Goal: Task Accomplishment & Management: Complete application form

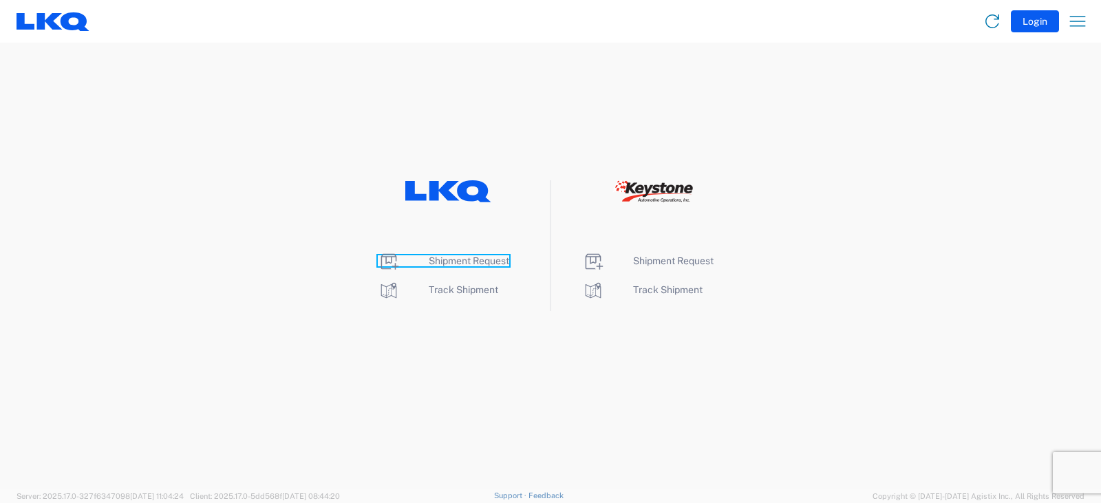
click at [476, 262] on span "Shipment Request" at bounding box center [469, 260] width 81 height 11
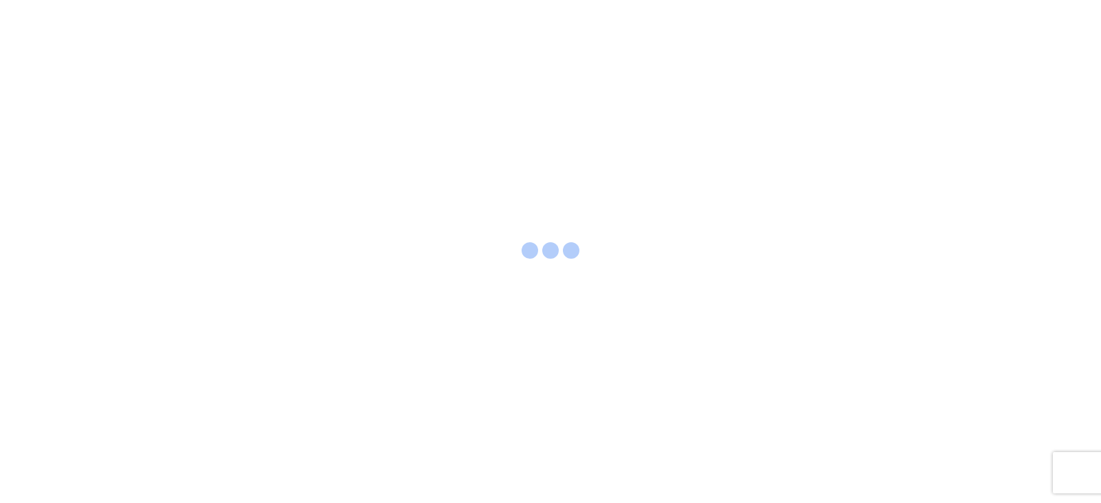
select select "FULL"
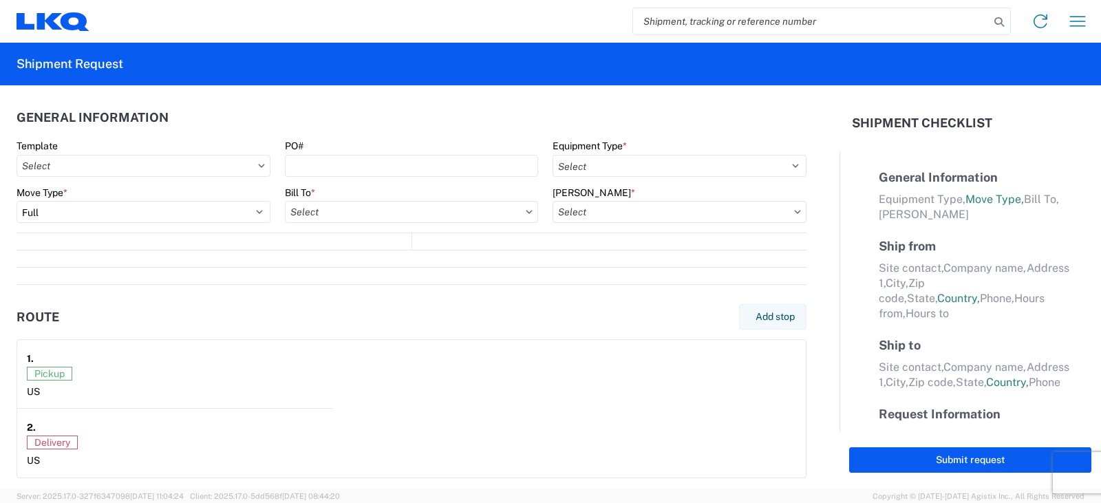
select select "LBS"
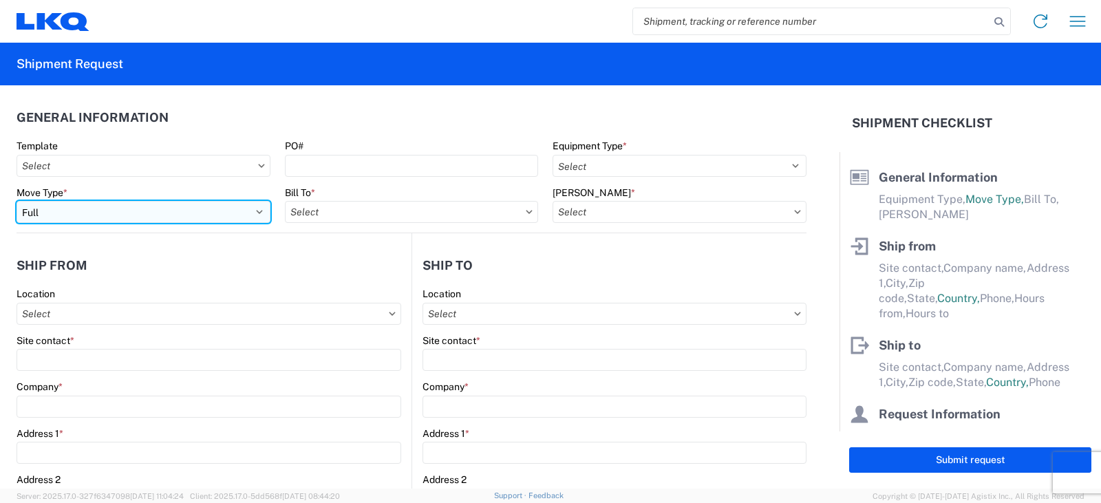
click at [54, 209] on select "Select Full Partial TL" at bounding box center [144, 212] width 254 height 22
select select "PARTIAL_TL"
click at [17, 201] on select "Select Full Partial TL" at bounding box center [144, 212] width 254 height 22
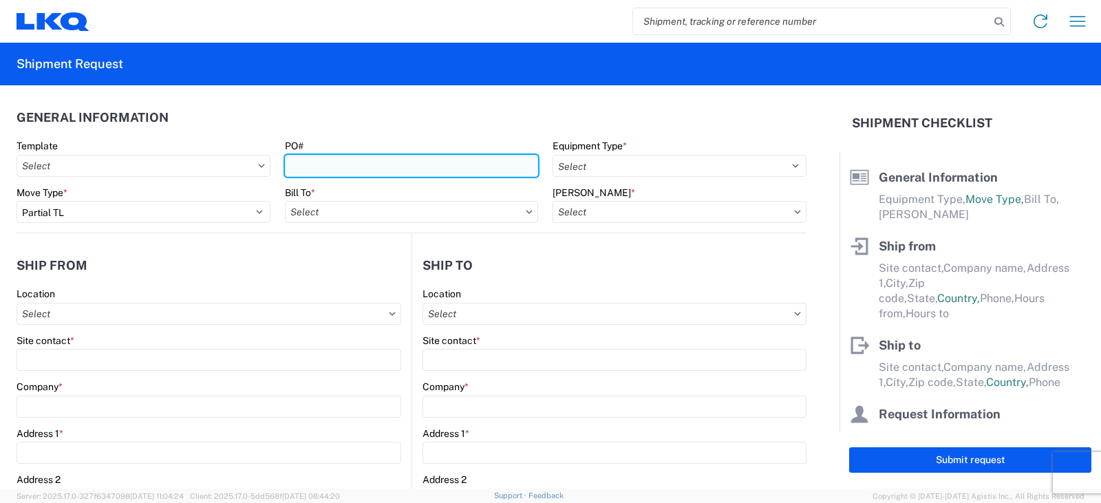
click at [317, 170] on input "PO#" at bounding box center [412, 166] width 254 height 22
click at [345, 169] on input "PWR#'S" at bounding box center [412, 166] width 254 height 22
type input "PWR#'S 127972, 7989, 7990, 7991, 7994, 7995--DAVID LEAL"
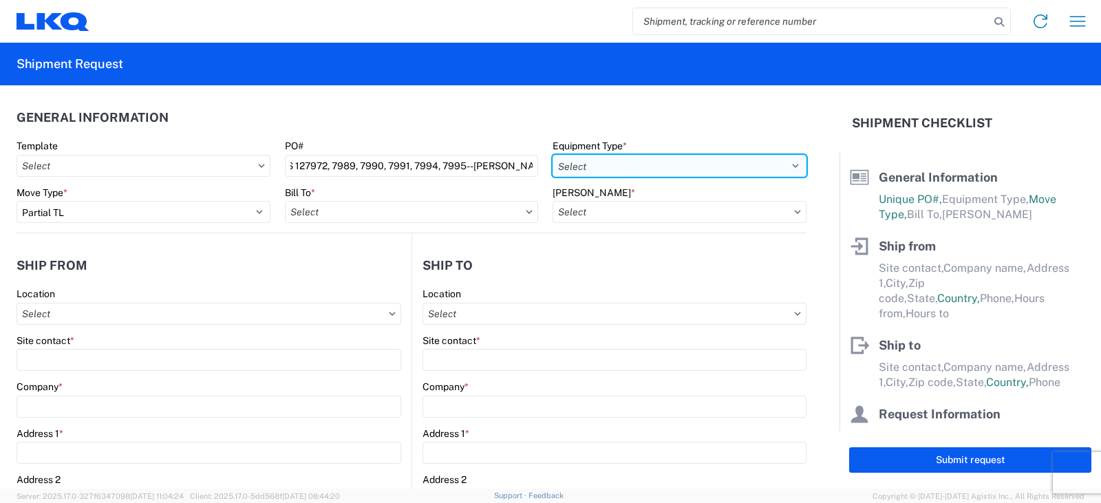
click at [655, 169] on select "Select 53’ Dry Van Flatbed Dropdeck (van) Lowboy (flatbed) Rail" at bounding box center [680, 166] width 254 height 22
select select "STDV"
click at [553, 155] on select "Select 53’ Dry Van Flatbed Dropdeck (van) Lowboy (flatbed) Rail" at bounding box center [680, 166] width 254 height 22
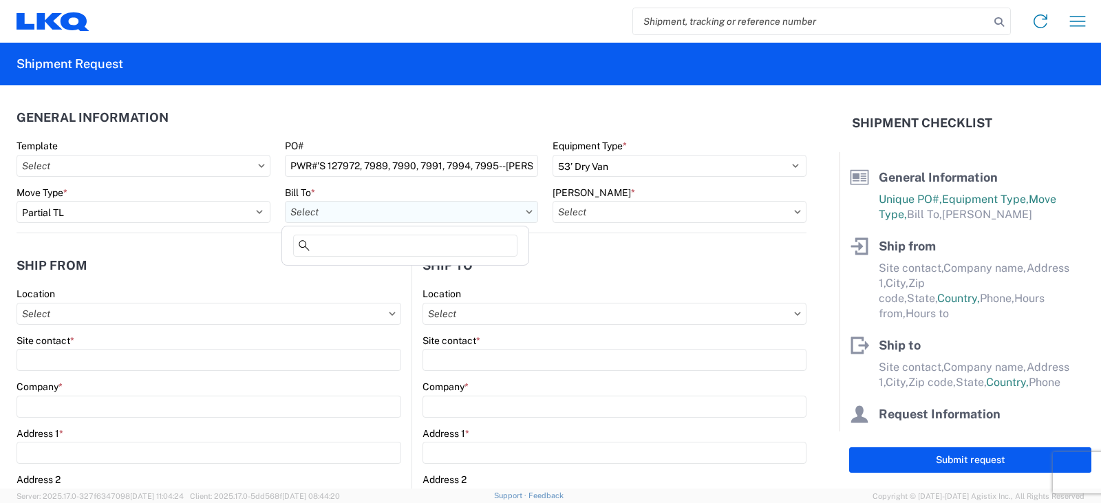
click at [360, 210] on input "Bill To *" at bounding box center [412, 212] width 254 height 22
type input "3238"
click at [361, 275] on div "3238 - Huntington IDC" at bounding box center [405, 273] width 241 height 22
type input "3238 - Huntington IDC"
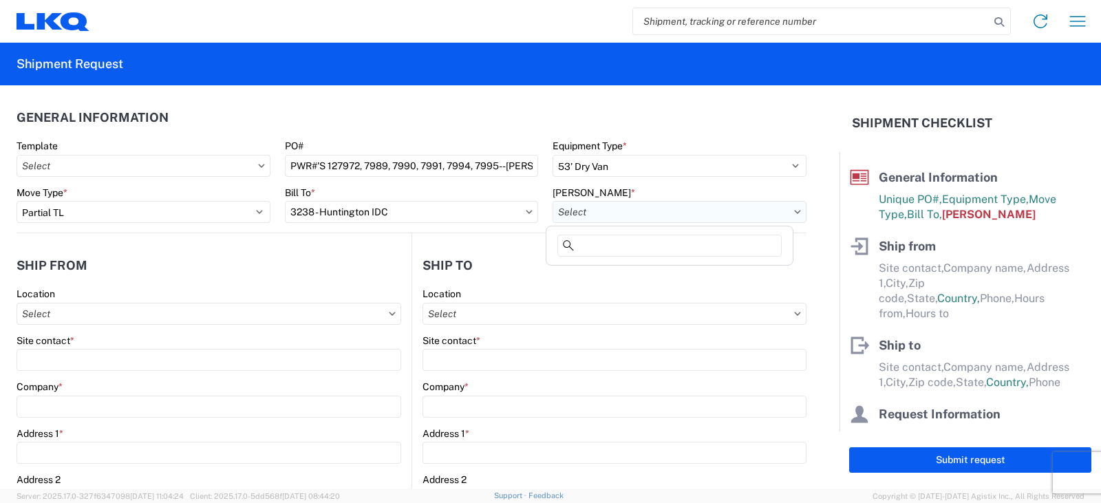
click at [583, 213] on input "Bill Code *" at bounding box center [680, 212] width 254 height 22
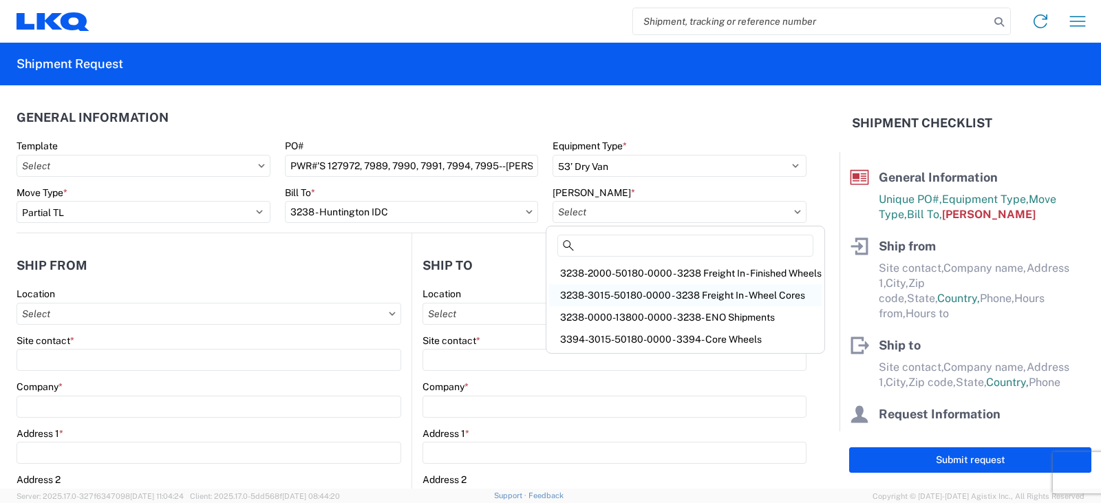
click at [604, 293] on div "3238-3015-50180-0000 - 3238 Freight In - Wheel Cores" at bounding box center [685, 295] width 273 height 22
type input "3238-3015-50180-0000 - 3238 Freight In - Wheel Cores"
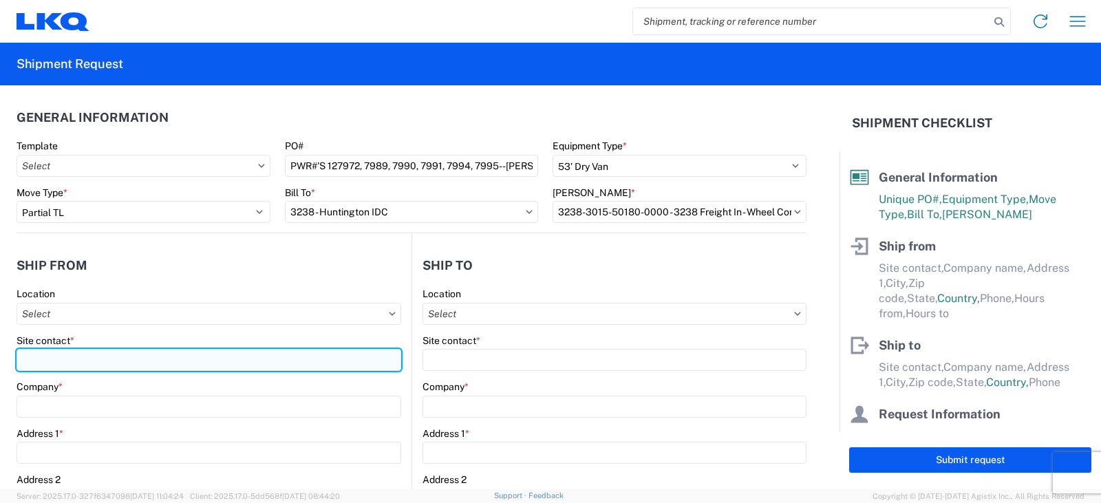
click at [34, 356] on input "Site contact *" at bounding box center [209, 360] width 385 height 22
type input "ALFREDO GARCIA / OSCAR DAVILA"
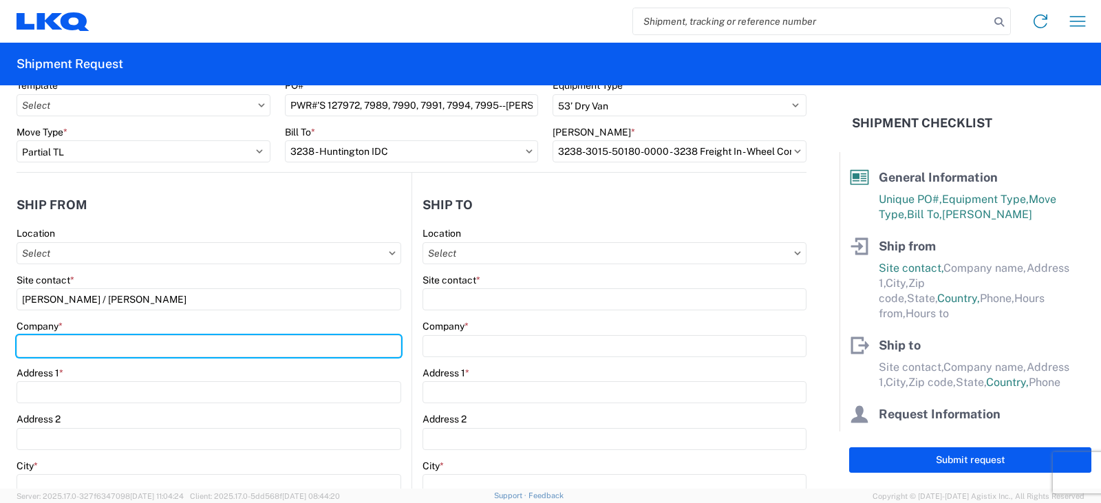
scroll to position [138, 0]
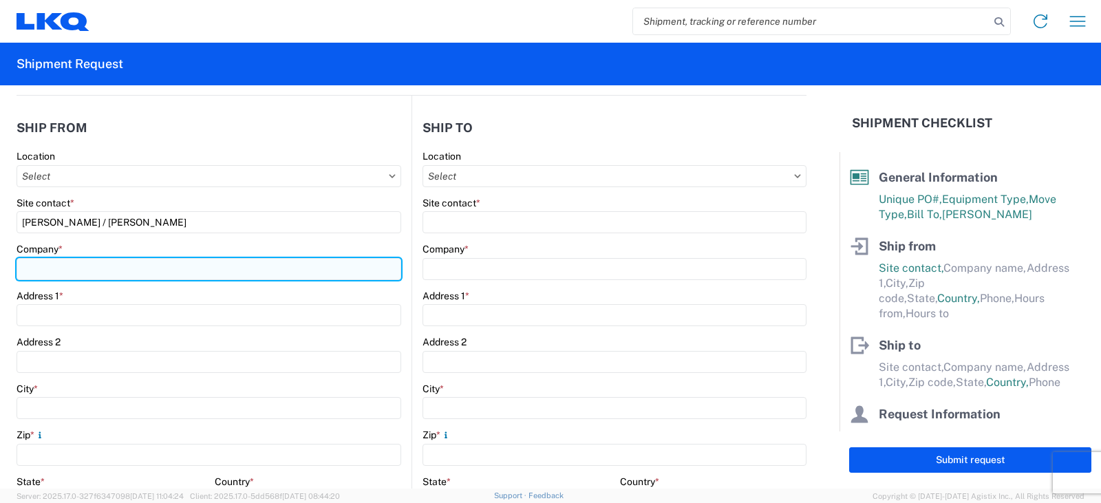
click at [46, 271] on input "Company *" at bounding box center [209, 269] width 385 height 22
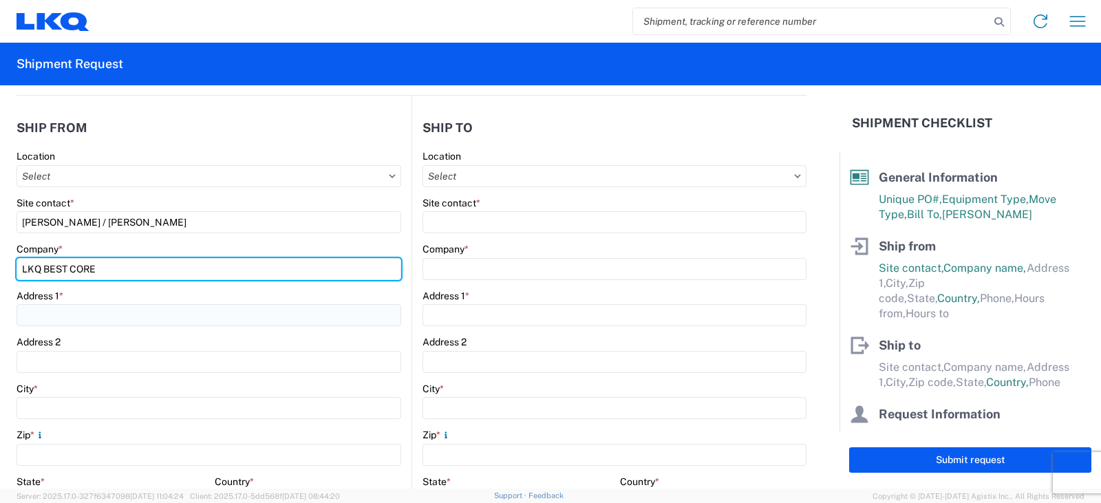
type input "LKQ BEST CORE"
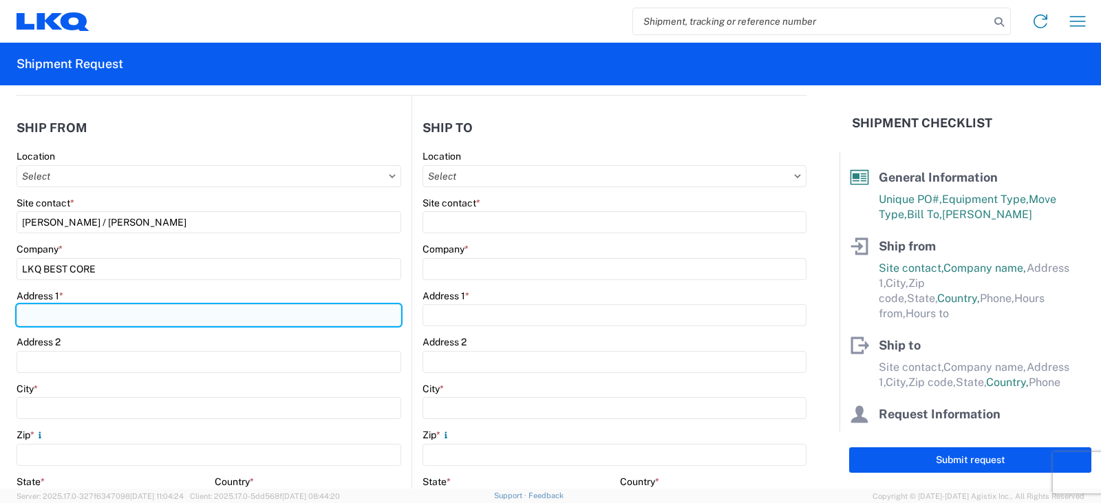
click at [38, 313] on input "Address 1 *" at bounding box center [209, 315] width 385 height 22
type input "1714 W MT. HOUSTON ROAD"
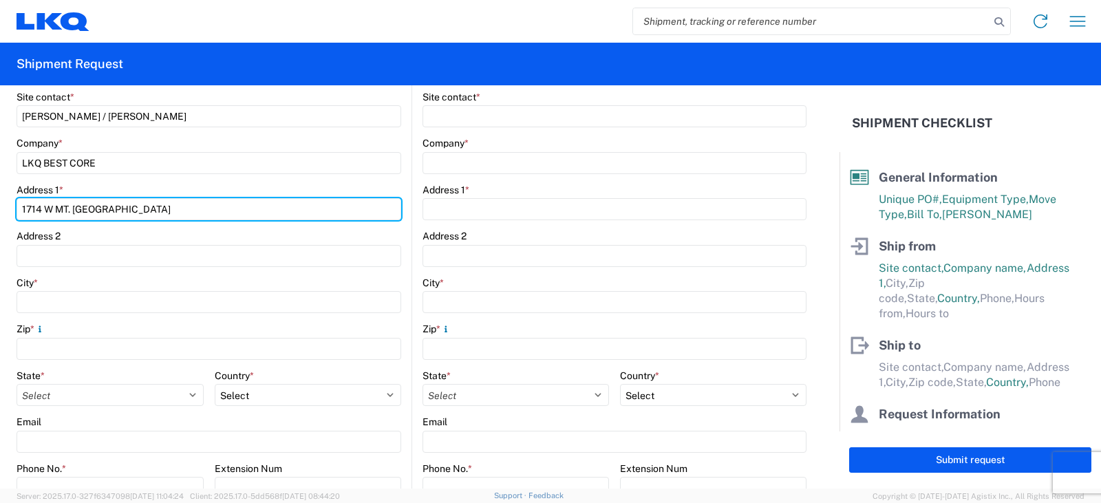
scroll to position [275, 0]
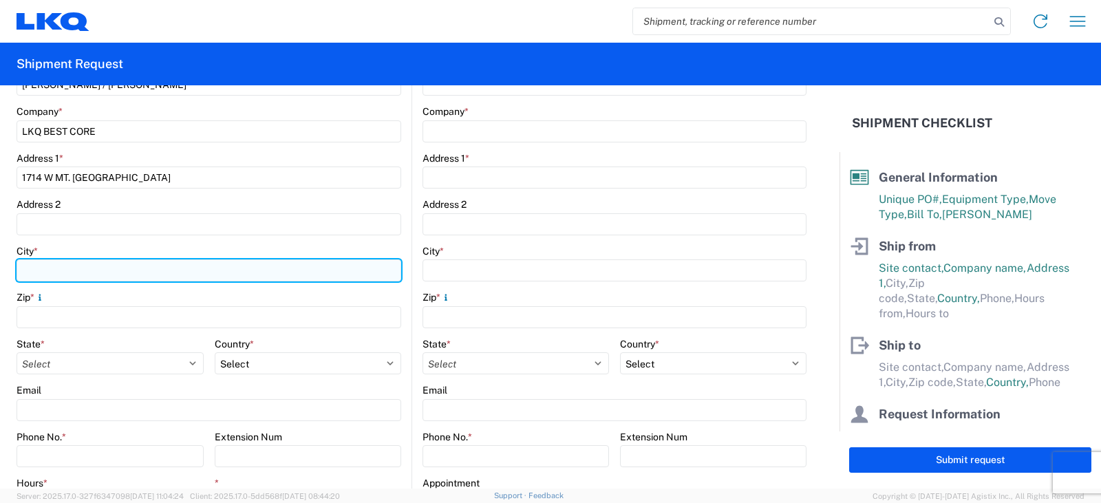
click at [31, 268] on input "City *" at bounding box center [209, 271] width 385 height 22
type input "HOUSTON"
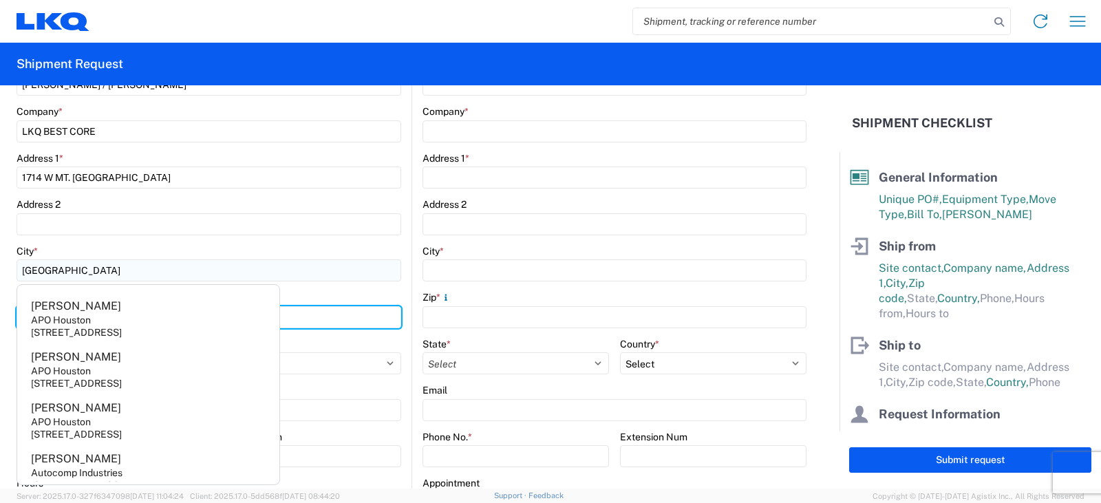
type input "77038"
click at [346, 299] on div "Zip *" at bounding box center [209, 297] width 385 height 12
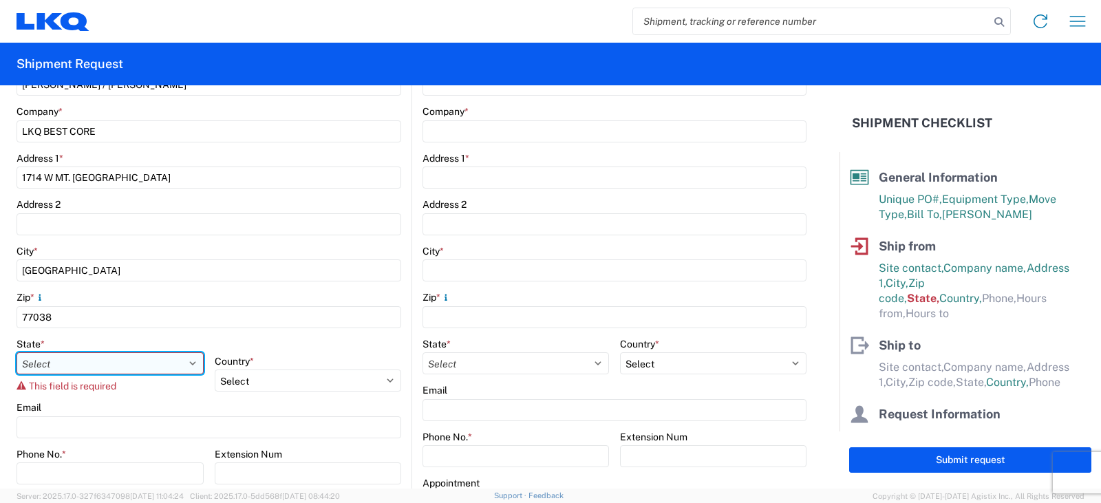
click at [187, 363] on select "Select Alabama Alaska Arizona Arkansas Armed Forces Americas Armed Forces Europ…" at bounding box center [110, 363] width 187 height 22
select select "TX"
click at [17, 352] on select "Select Alabama Alaska Arizona Arkansas Armed Forces Americas Armed Forces Europ…" at bounding box center [110, 363] width 187 height 22
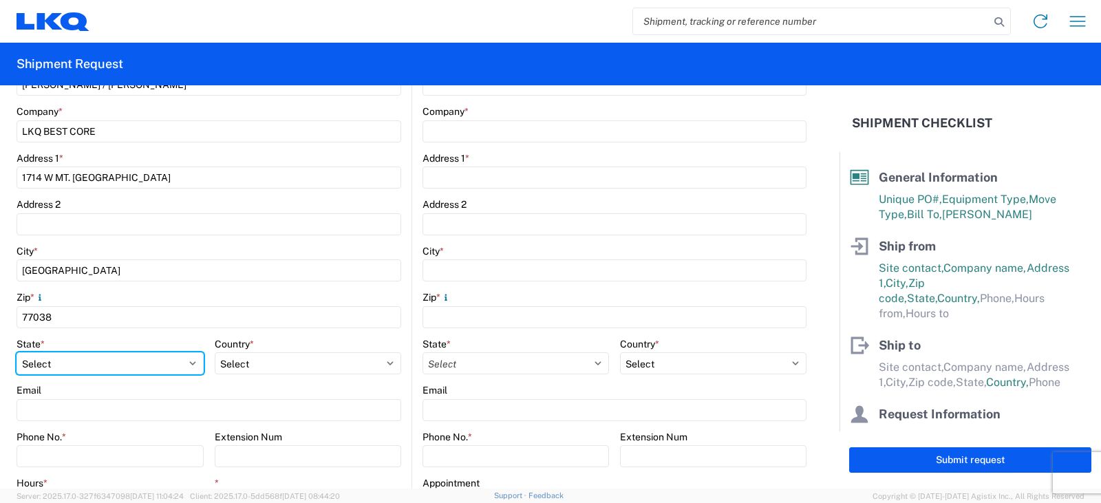
scroll to position [344, 0]
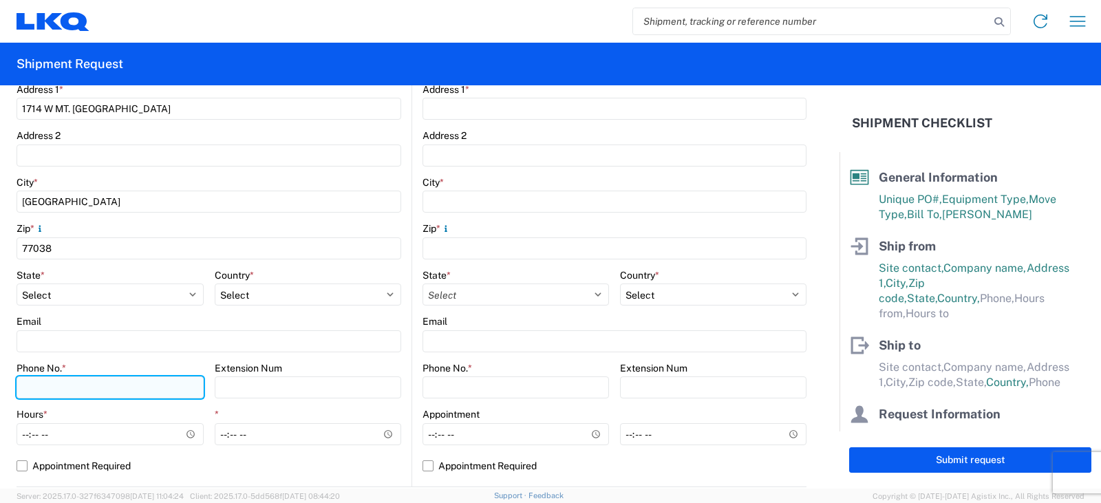
click at [39, 384] on input "Phone No. *" at bounding box center [110, 388] width 187 height 22
type input "8"
type input "281-820-9184"
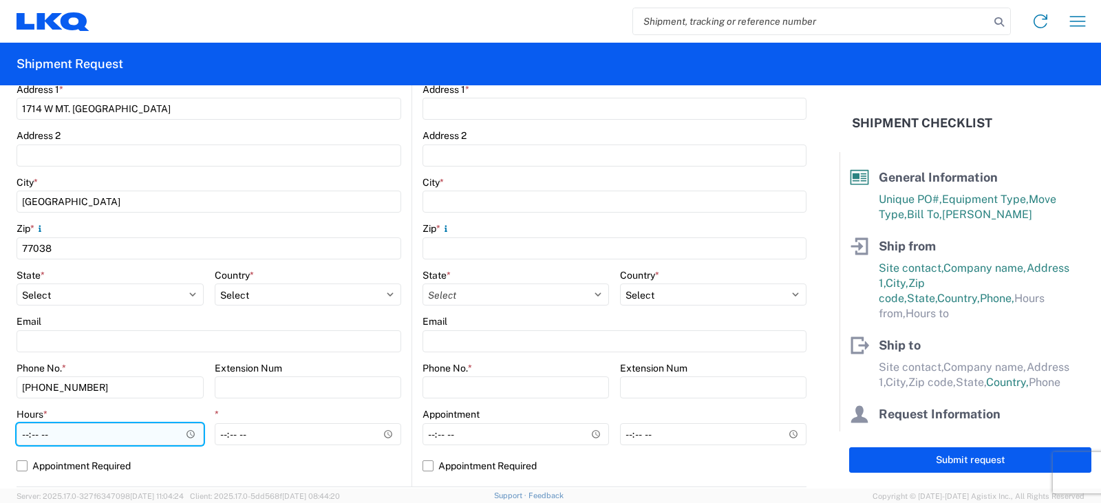
click at [28, 436] on input "Hours *" at bounding box center [110, 434] width 187 height 22
type input "07:00"
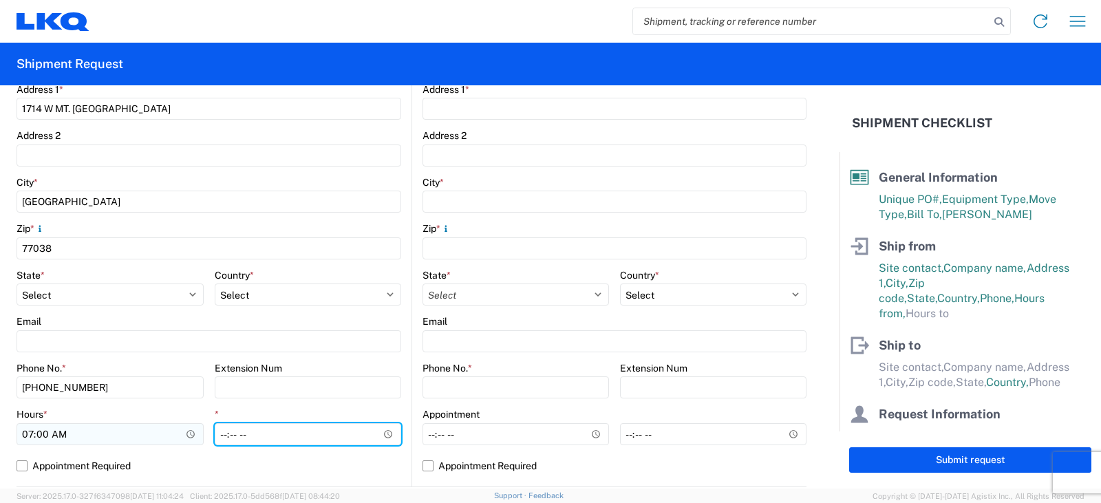
type input "12:00"
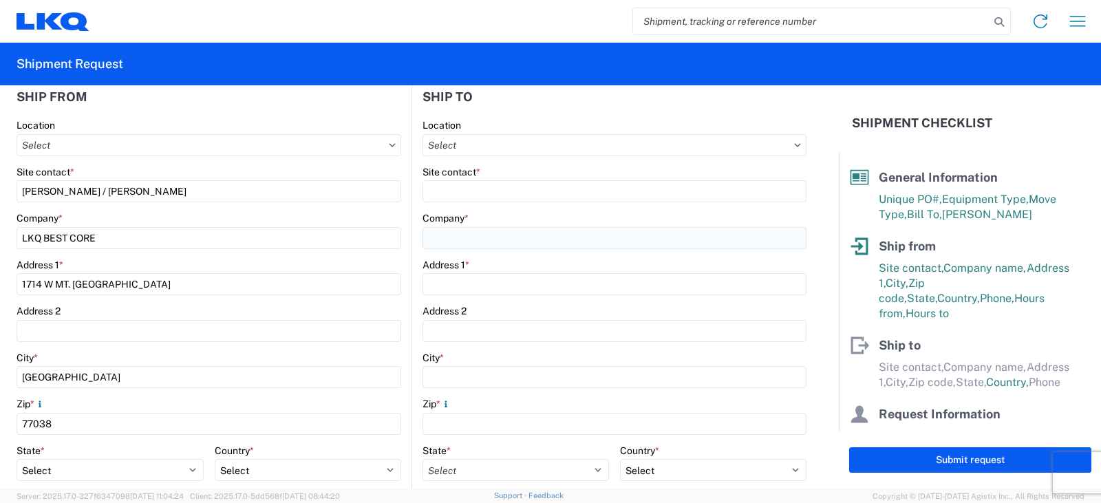
scroll to position [69, 0]
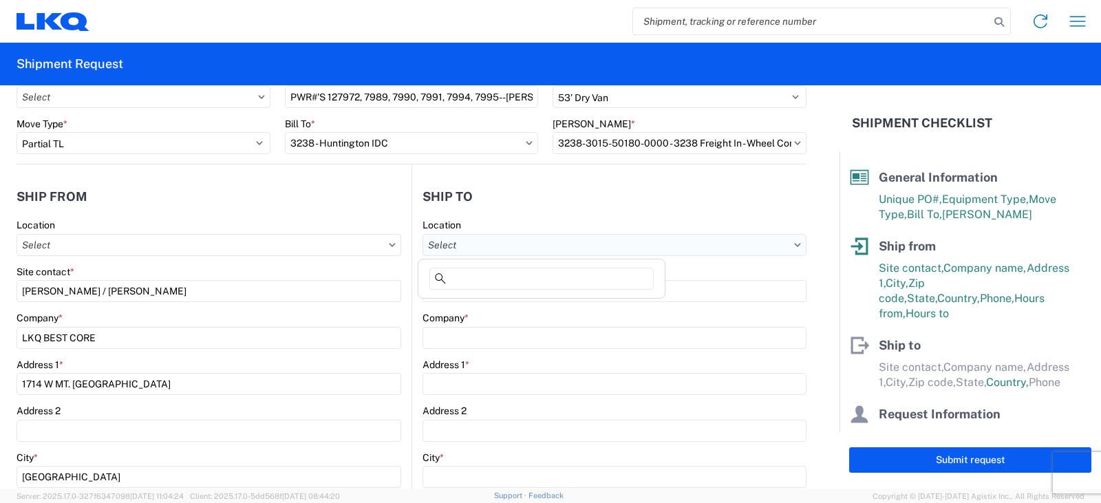
click at [426, 240] on input "Location" at bounding box center [615, 245] width 384 height 22
type input "3238"
click at [463, 305] on div "3238 - Huntington IDC" at bounding box center [541, 306] width 241 height 22
type input "3238 - Huntington IDC"
type input "LKQ Corporation"
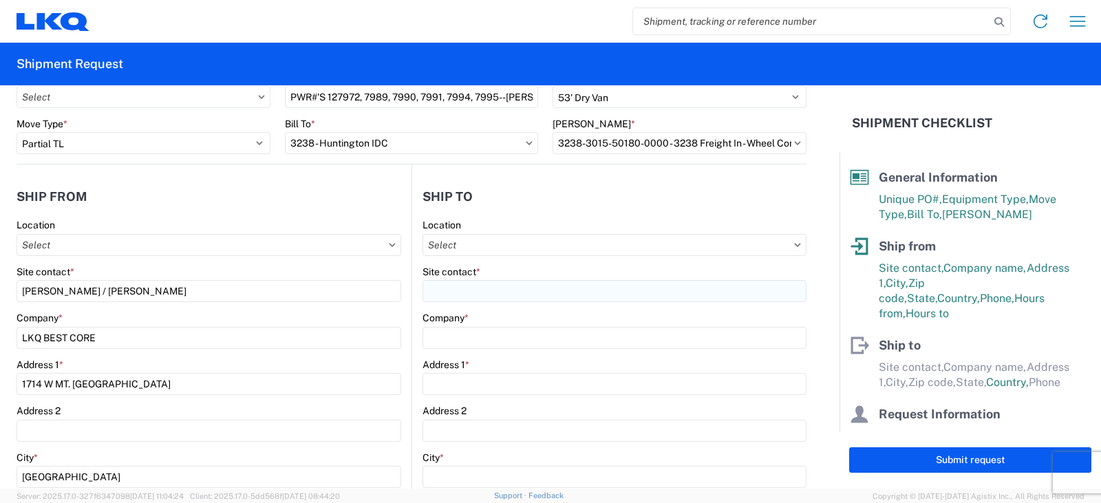
type input "1870 Riverfork Drive W"
type input "Huntington"
type input "46750"
select select "IN"
select select "US"
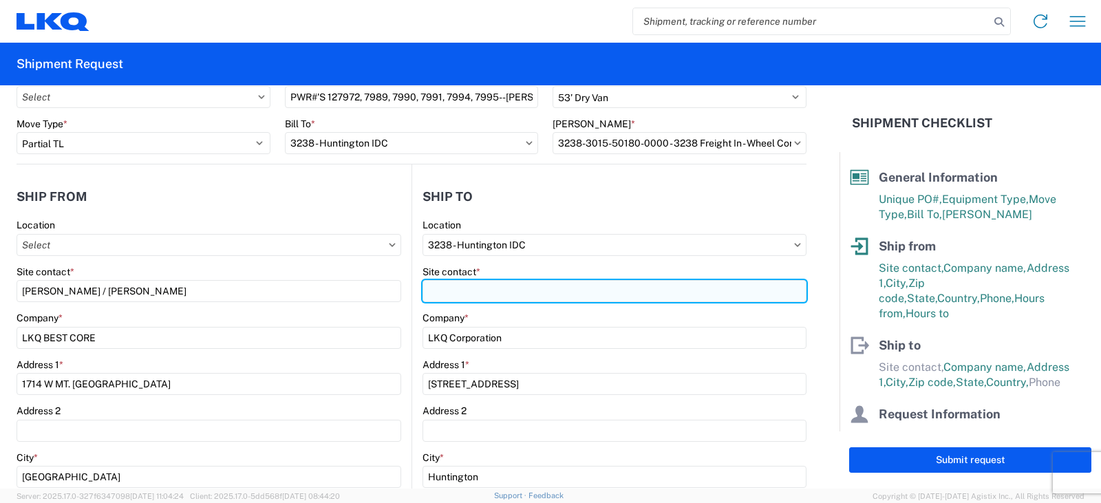
click at [452, 295] on input "Site contact *" at bounding box center [615, 291] width 384 height 22
type input "DEE SNEAD"
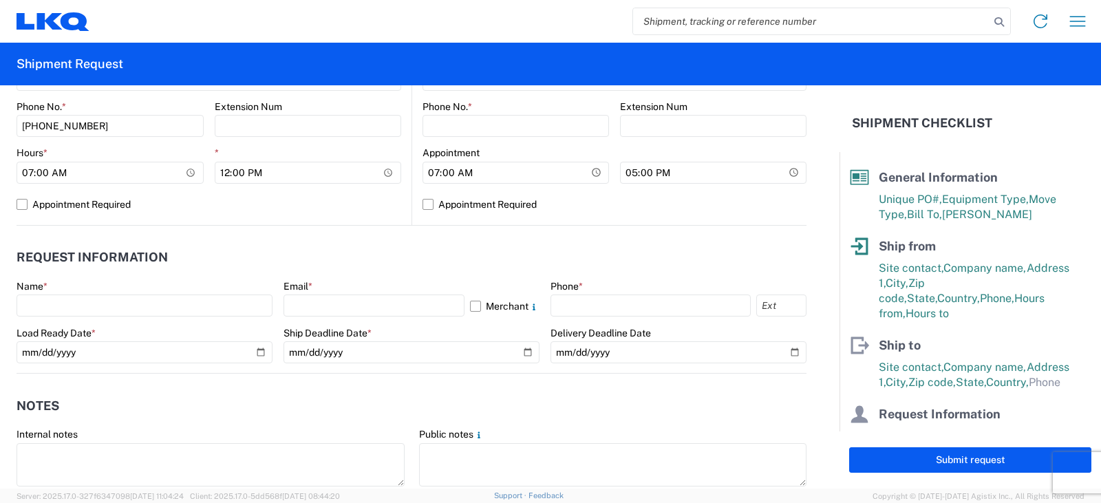
scroll to position [620, 0]
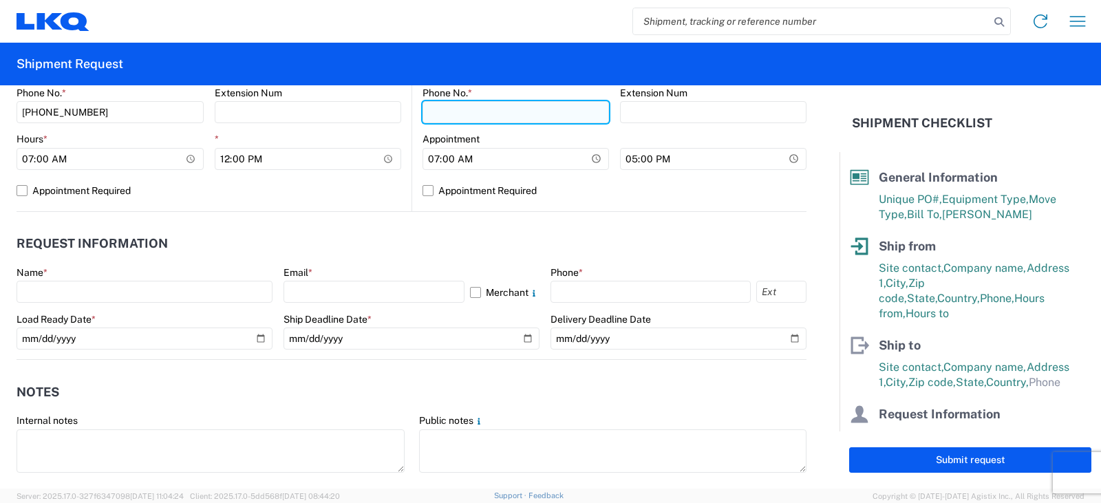
click at [437, 116] on input "Phone No. *" at bounding box center [516, 112] width 187 height 22
type input "260-359-7402"
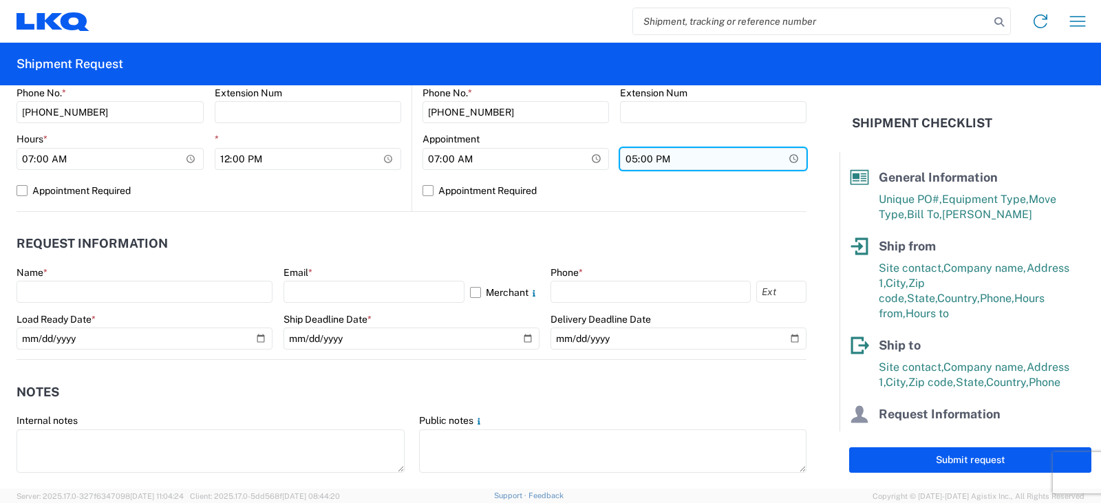
click at [624, 158] on input "17:00" at bounding box center [713, 159] width 187 height 22
type input "15:00"
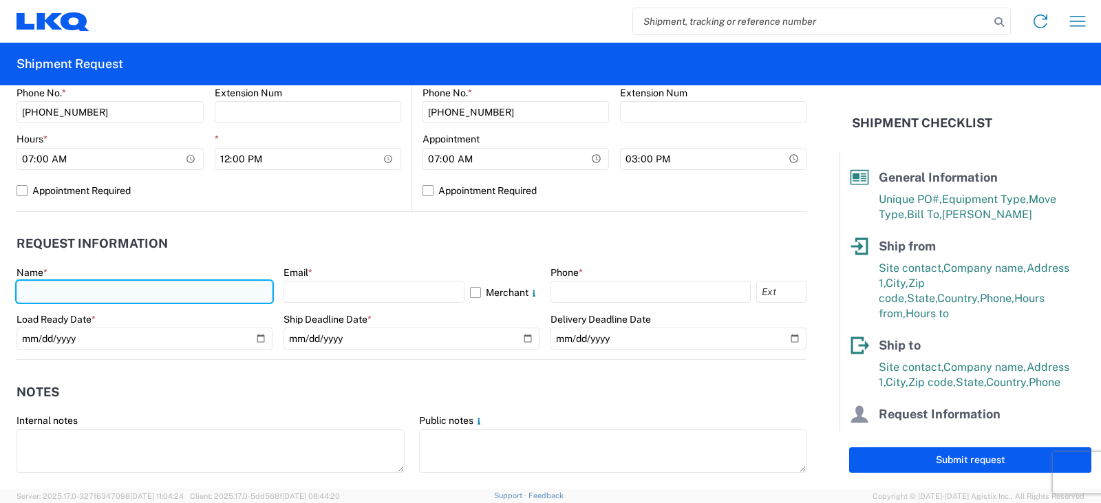
drag, startPoint x: 33, startPoint y: 296, endPoint x: 92, endPoint y: 281, distance: 61.1
click at [33, 296] on input "text" at bounding box center [145, 292] width 256 height 22
type input "DEE SNEAD"
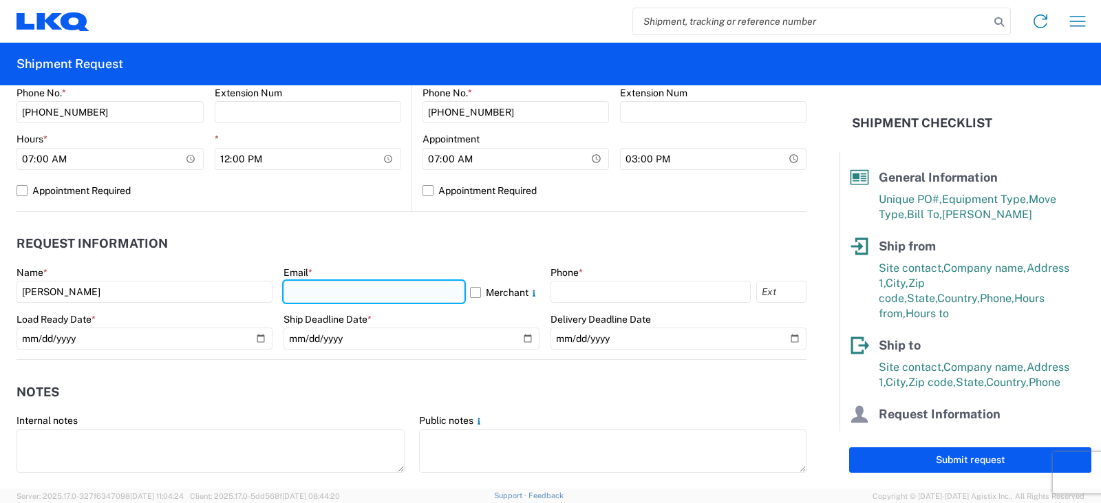
click at [299, 295] on input "text" at bounding box center [374, 292] width 181 height 22
type input "drsnead@lkqcorp.com"
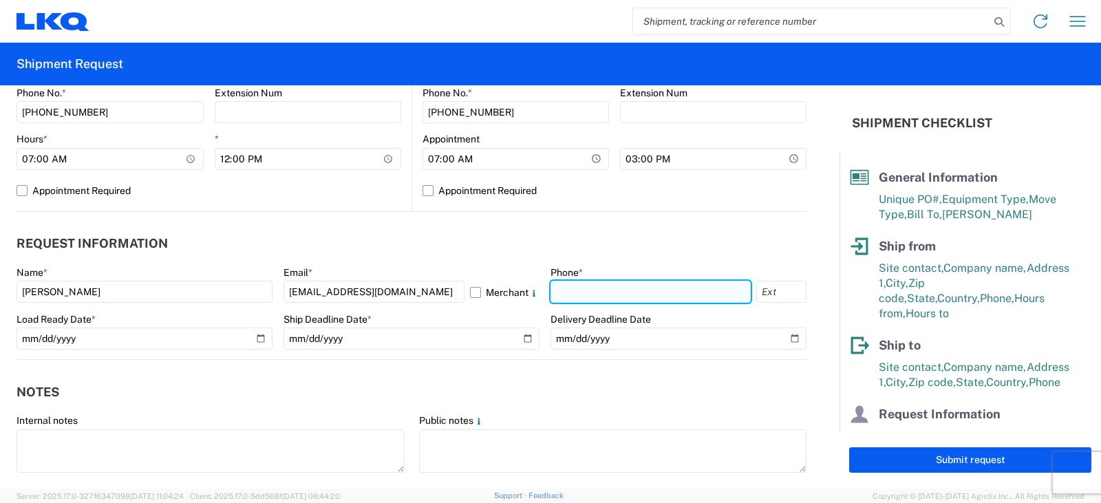
click at [558, 288] on input "text" at bounding box center [651, 292] width 200 height 22
type input "260-359-7402"
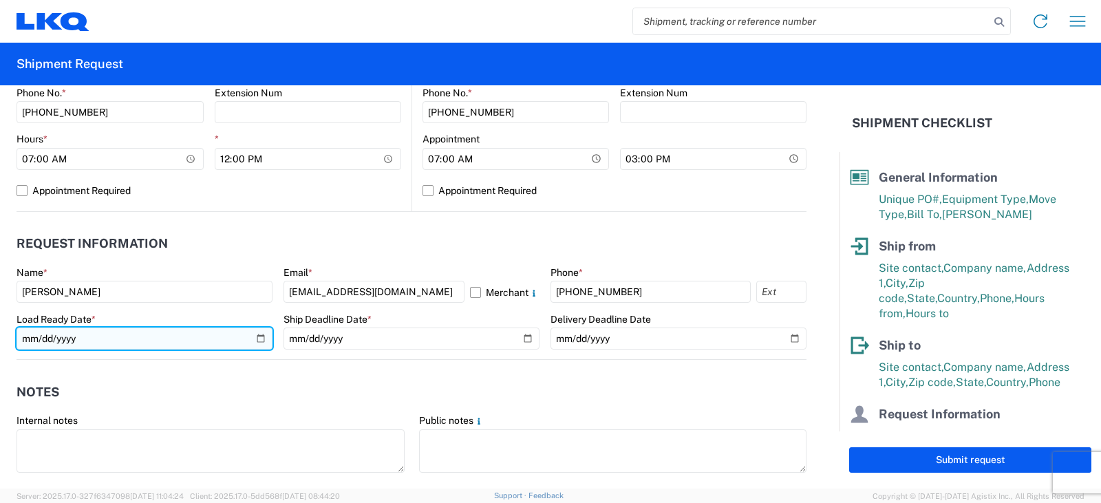
click at [259, 338] on input "date" at bounding box center [145, 339] width 256 height 22
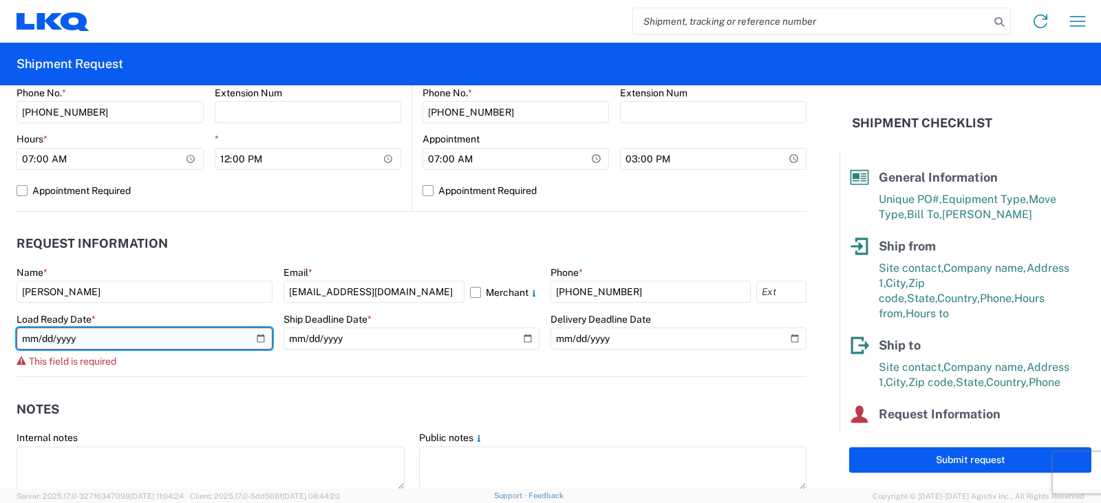
click at [257, 338] on input "date" at bounding box center [145, 339] width 256 height 22
type input "2025-08-22"
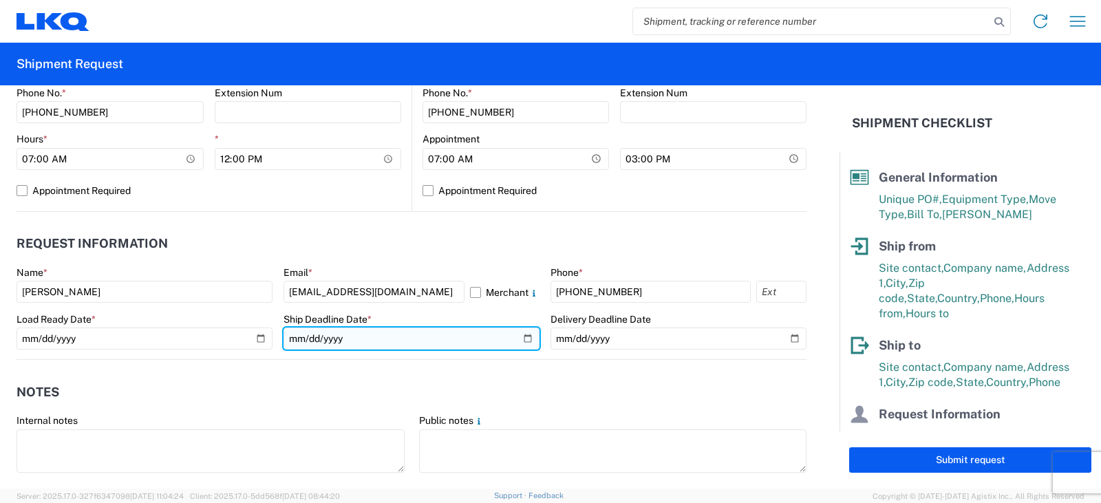
click at [518, 338] on input "date" at bounding box center [412, 339] width 256 height 22
type input "2025-08-22"
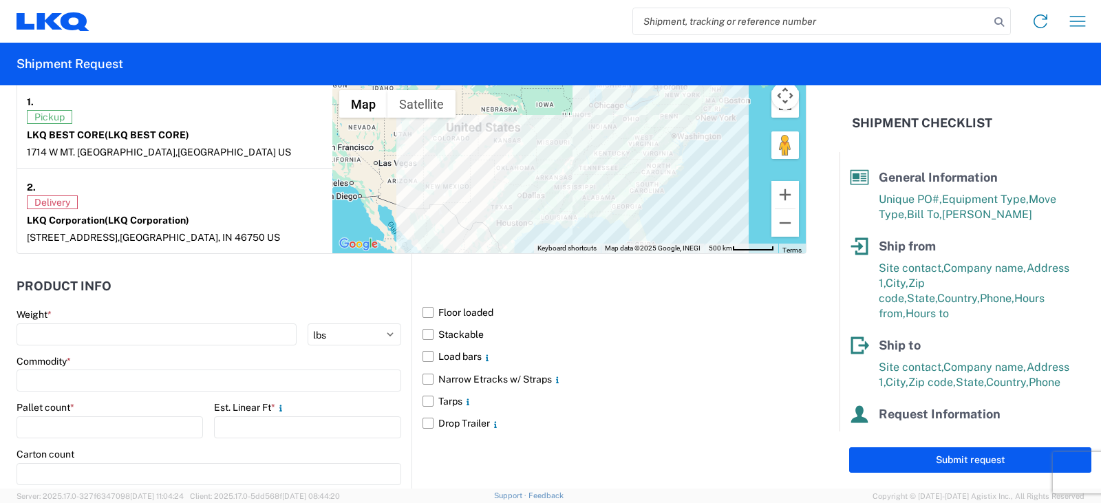
scroll to position [1170, 0]
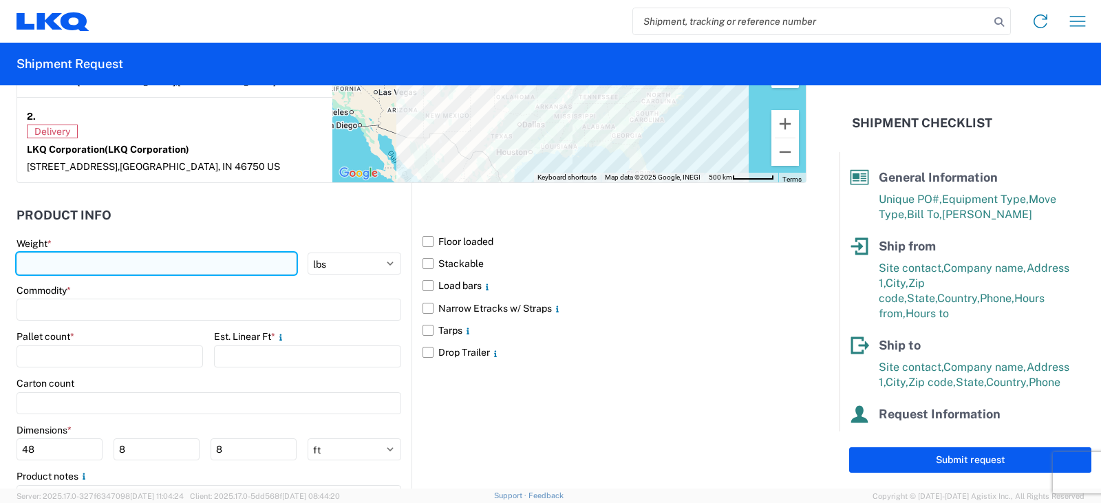
click at [43, 259] on input "number" at bounding box center [157, 264] width 280 height 22
type input "12600"
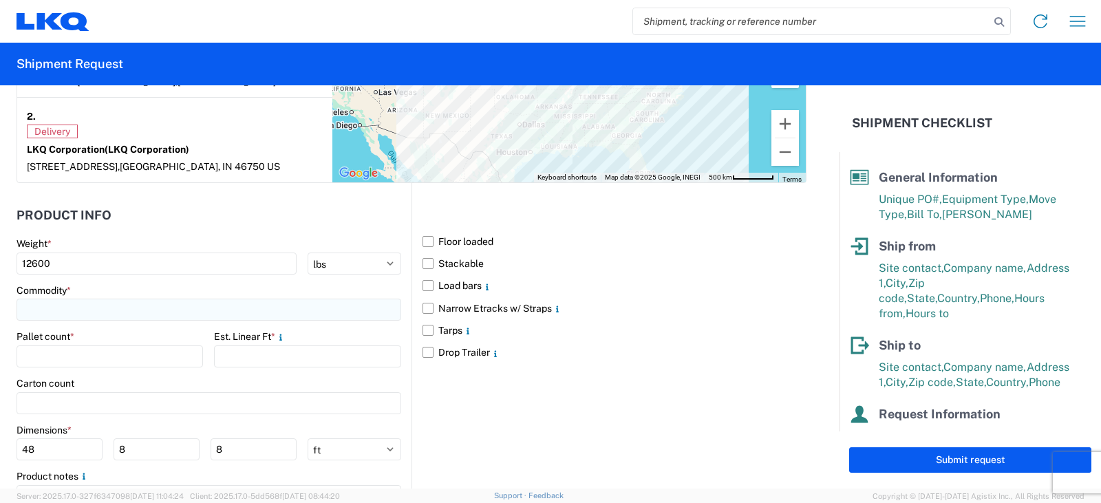
click at [96, 303] on input at bounding box center [209, 310] width 385 height 22
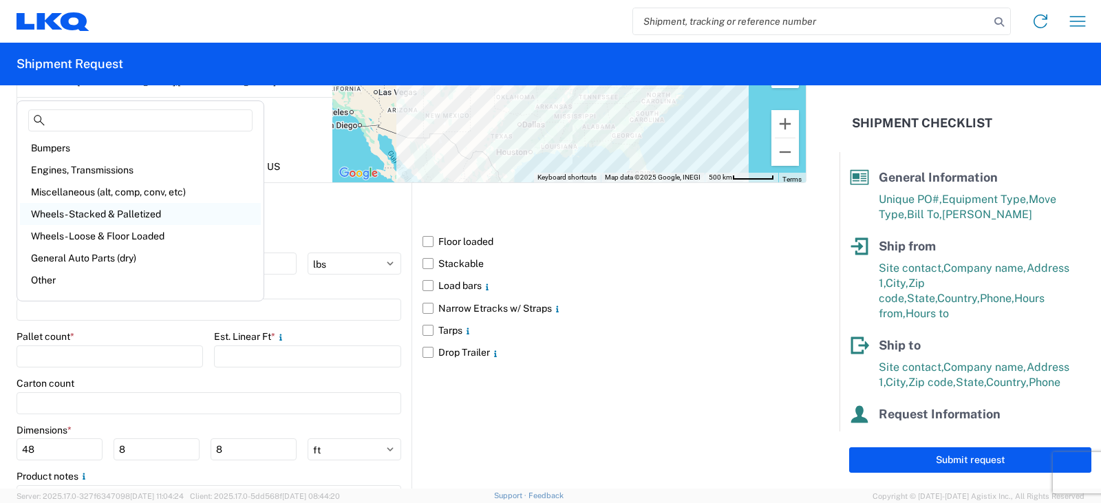
click at [84, 213] on div "Wheels - Stacked & Palletized" at bounding box center [140, 214] width 241 height 22
type input "Wheels - Stacked & Palletized"
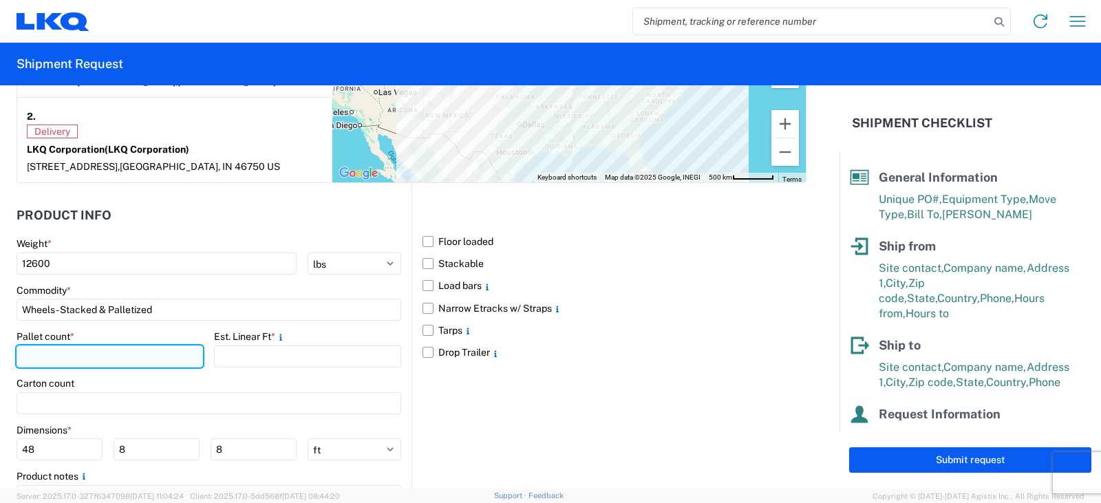
click at [30, 359] on input "number" at bounding box center [110, 357] width 187 height 22
type input "10"
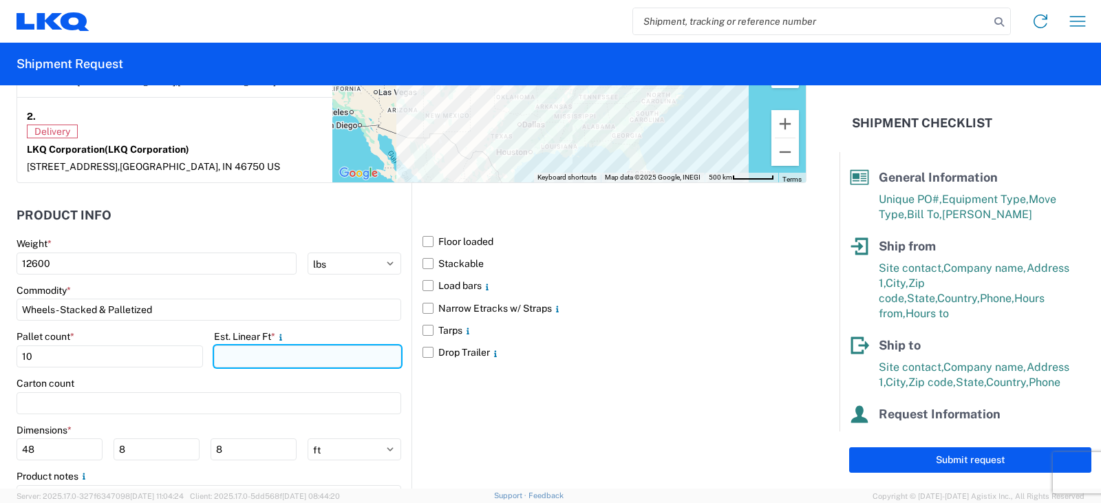
click at [259, 356] on input "number" at bounding box center [307, 357] width 187 height 22
click at [233, 356] on input "24" at bounding box center [307, 357] width 187 height 22
type input "25"
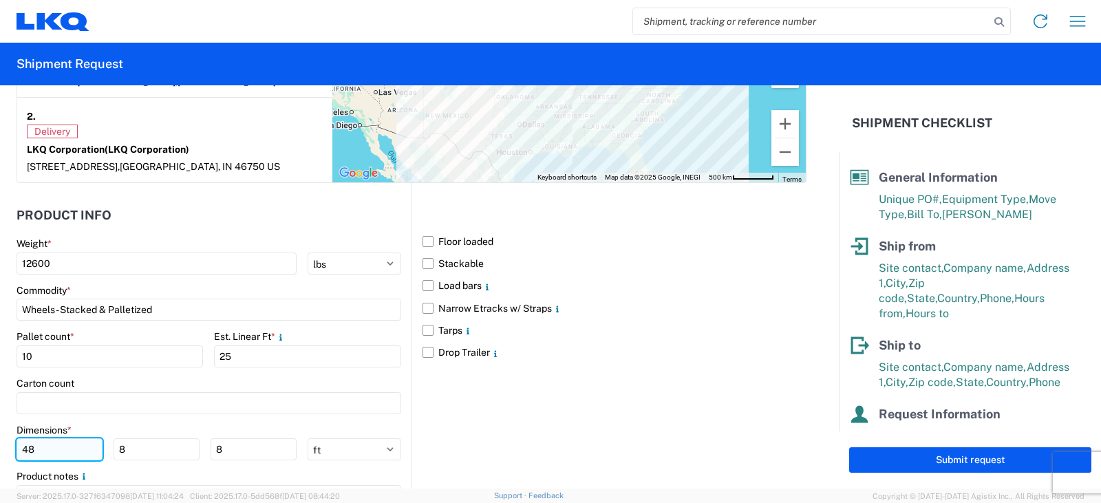
click at [33, 449] on input "48" at bounding box center [60, 449] width 86 height 22
drag, startPoint x: 383, startPoint y: 449, endPoint x: 372, endPoint y: 447, distance: 11.4
click at [383, 449] on select "ft in cm" at bounding box center [355, 449] width 94 height 22
select select "IN"
click at [308, 438] on select "ft in cm" at bounding box center [355, 449] width 94 height 22
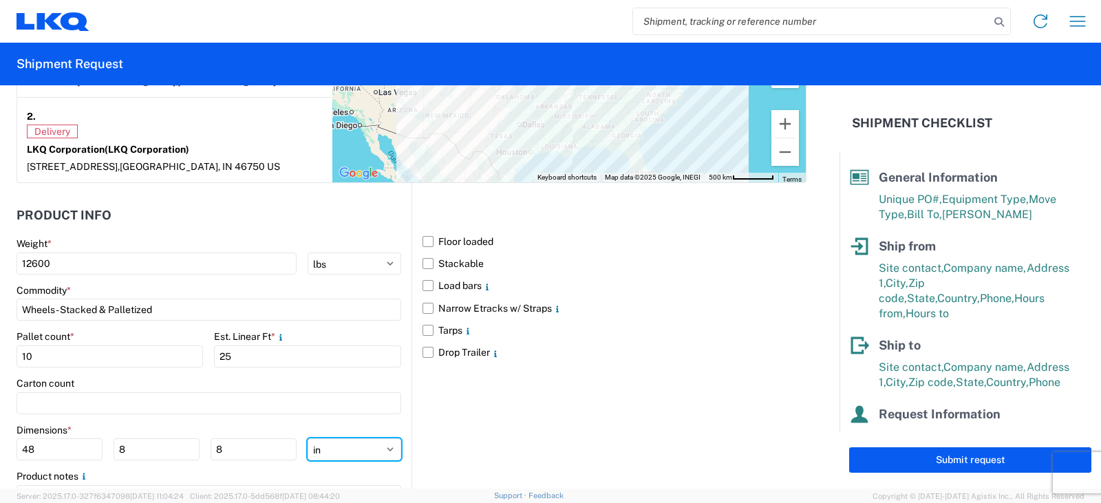
type input "576"
type input "96"
drag, startPoint x: 39, startPoint y: 447, endPoint x: 0, endPoint y: 458, distance: 40.6
click at [0, 458] on form "General Information Template PO# PWR#'S 127972, 7989, 7990, 7991, 7994, 7995--D…" at bounding box center [420, 286] width 840 height 403
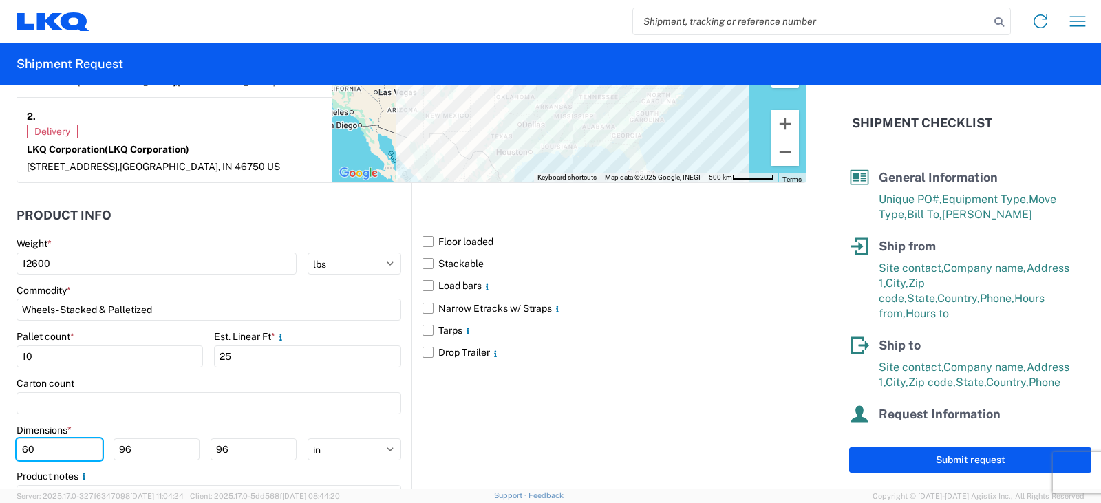
type input "60"
type input "42"
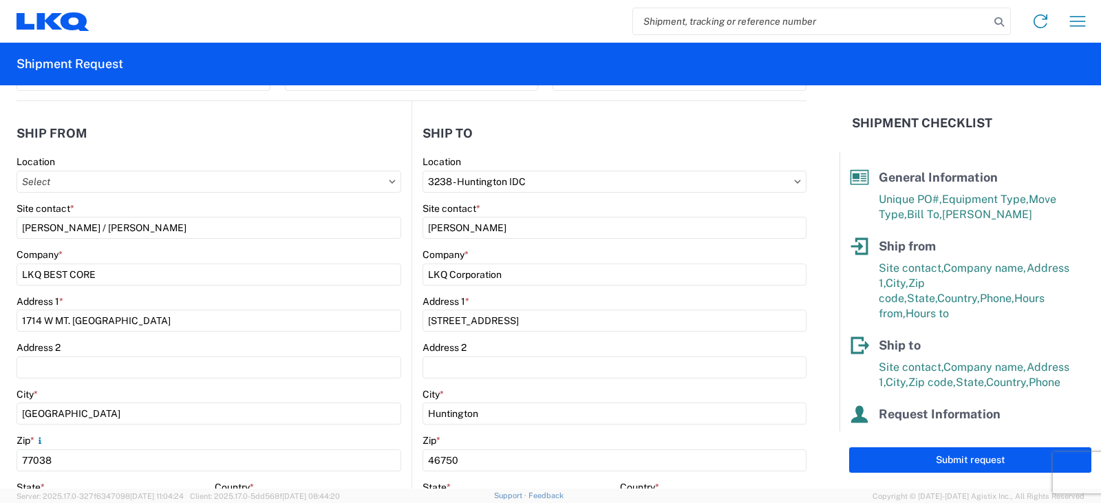
scroll to position [0, 0]
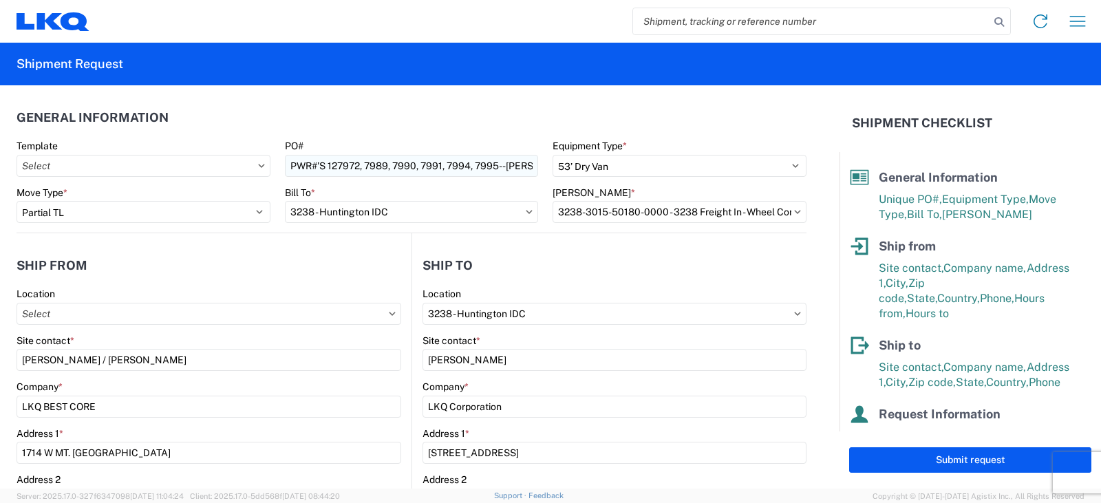
type input "74"
click at [285, 164] on input "PWR#'S 127972, 7989, 7990, 7991, 7994, 7995--DAVID LEAL" at bounding box center [412, 166] width 254 height 22
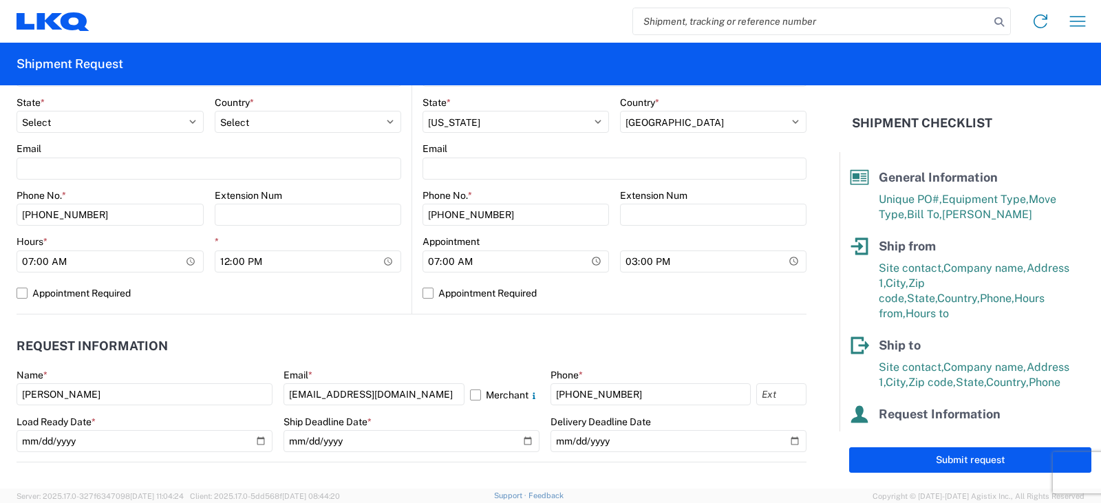
scroll to position [620, 0]
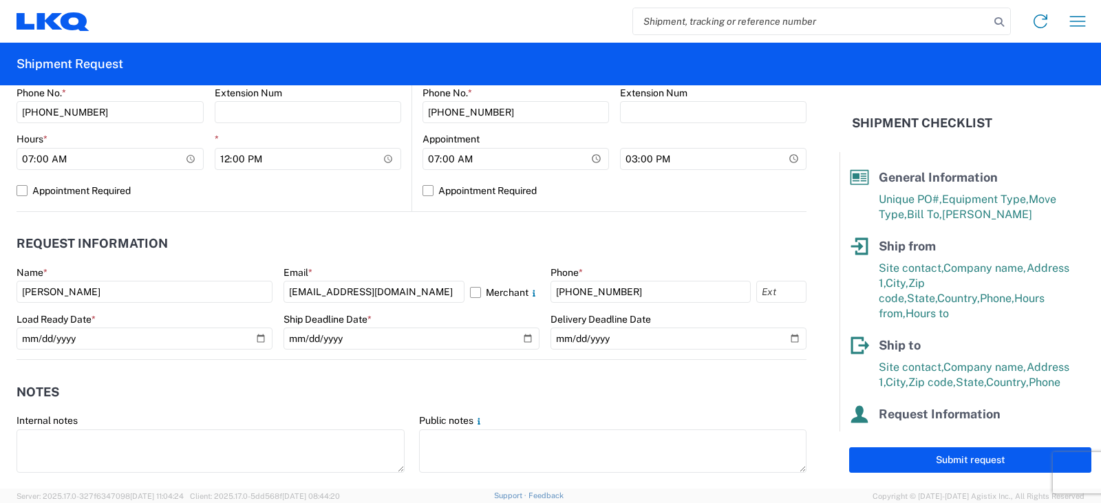
type input "STEEL AND ALUMINUM PWR#'S 127972, 7989, 7990, 7991, 7994, 7995--DAVID LEAL"
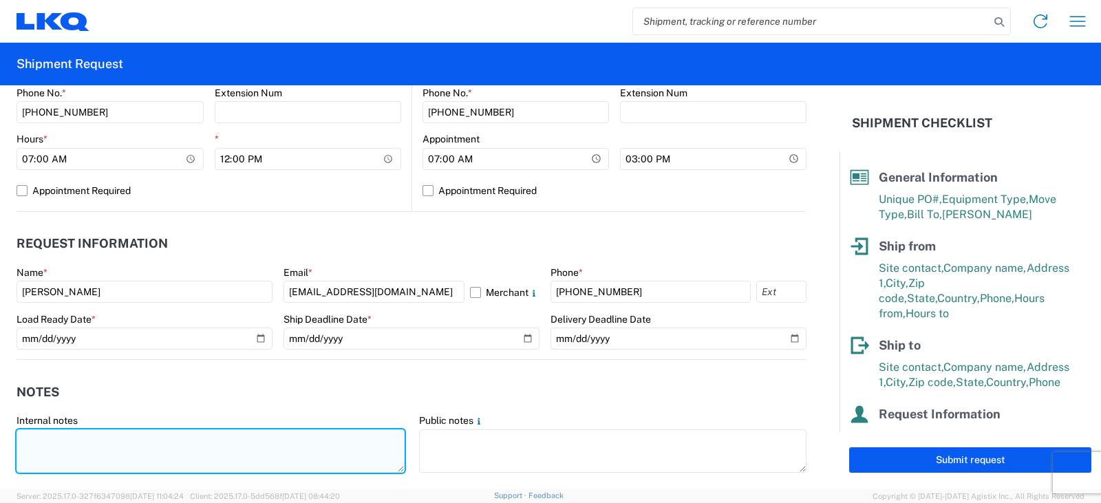
click at [19, 434] on textarea at bounding box center [211, 451] width 388 height 43
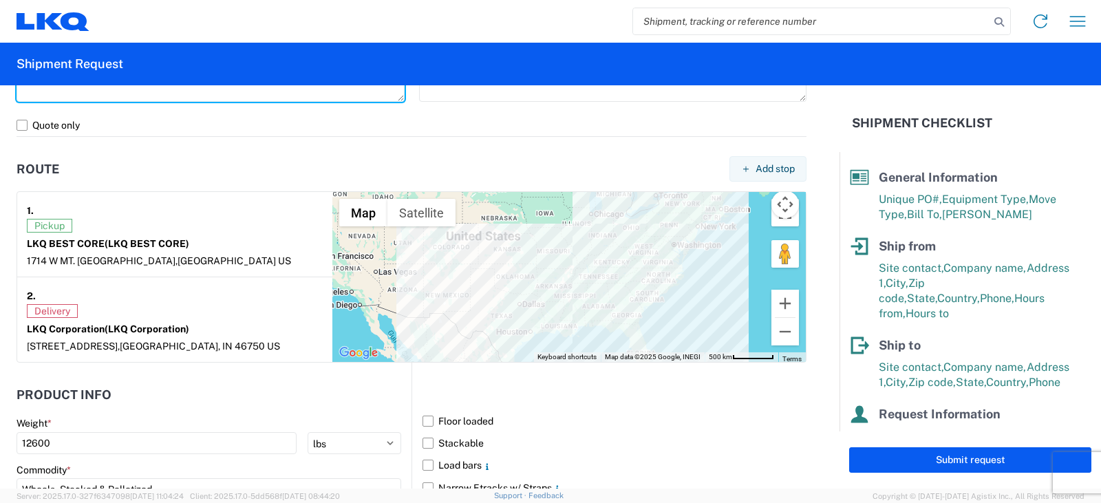
scroll to position [1248, 0]
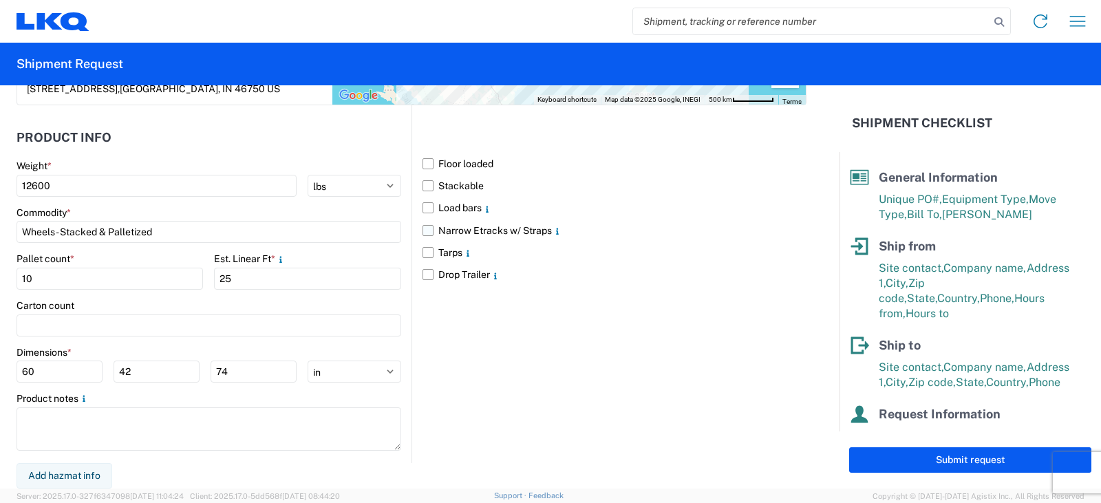
drag, startPoint x: 297, startPoint y: 442, endPoint x: 647, endPoint y: 228, distance: 410.6
click at [648, 229] on form "General Information Template PO# STEEL AND ALUMINUM PWR#'S 127972, 7989, 7990, …" at bounding box center [420, 286] width 840 height 403
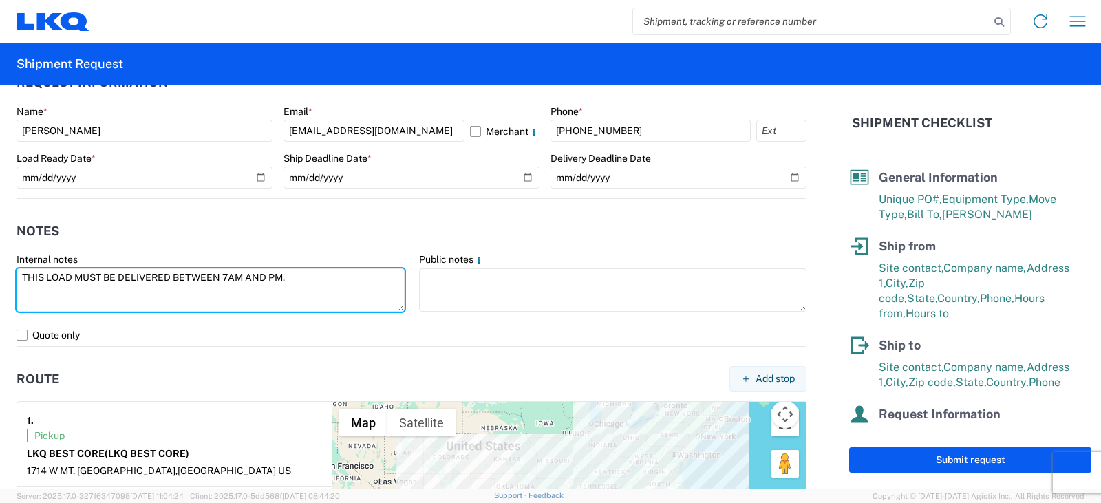
scroll to position [628, 0]
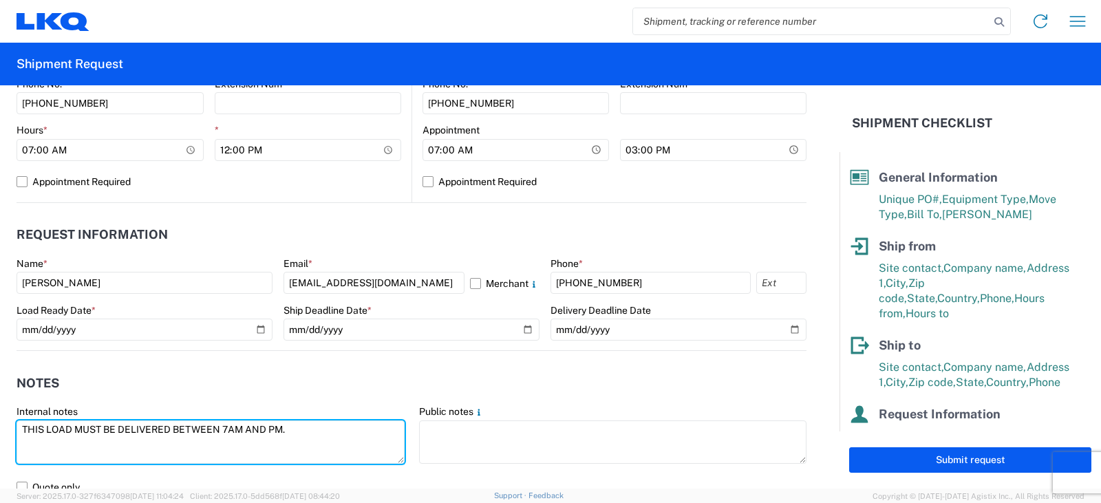
drag, startPoint x: 294, startPoint y: 432, endPoint x: 0, endPoint y: 463, distance: 295.5
click at [0, 463] on form "General Information Template PO# STEEL AND ALUMINUM PWR#'S 127972, 7989, 7990, …" at bounding box center [420, 286] width 840 height 403
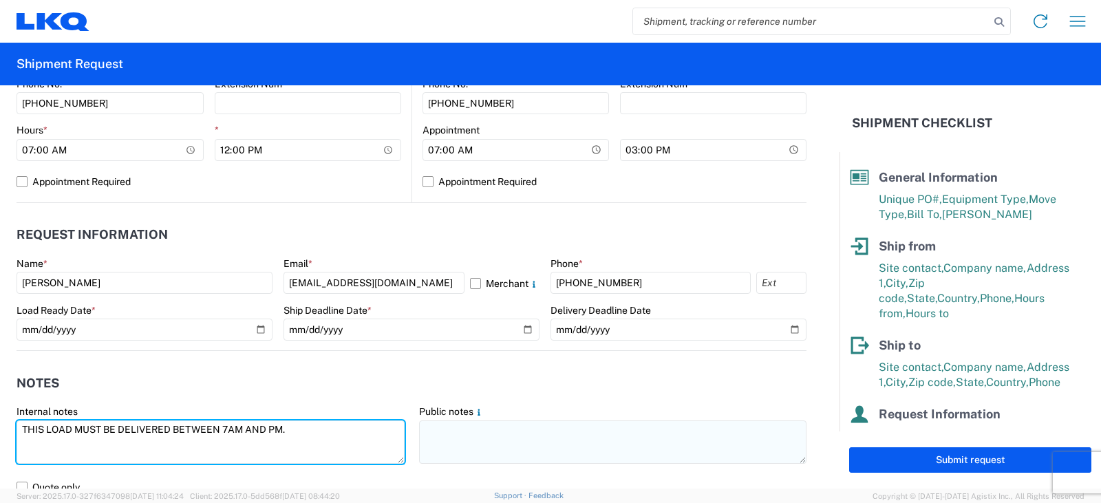
type textarea "THIS LOAD MUST BE DELIVERED BETWEEN 7AM AND PM."
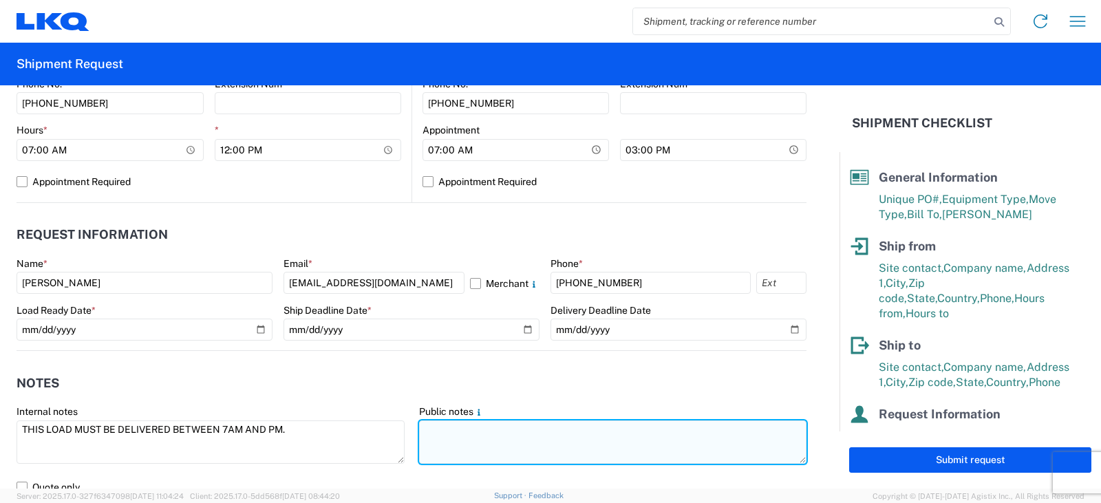
click at [423, 427] on textarea at bounding box center [613, 442] width 388 height 43
paste textarea "THIS LOAD MUST BE DELIVERED BETWEEN 7AM AND PM."
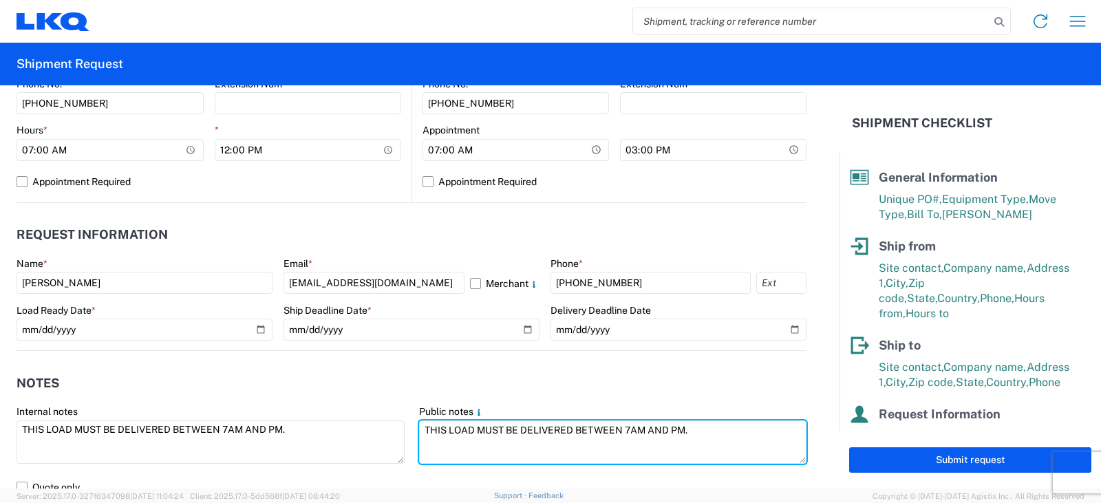
type textarea "THIS LOAD MUST BE DELIVERED BETWEEN 7AM AND PM."
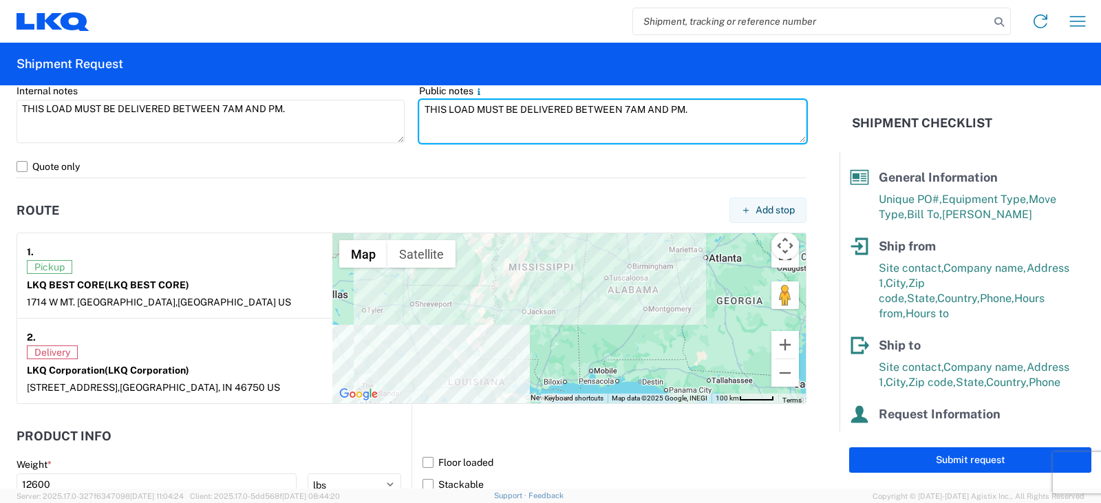
scroll to position [973, 0]
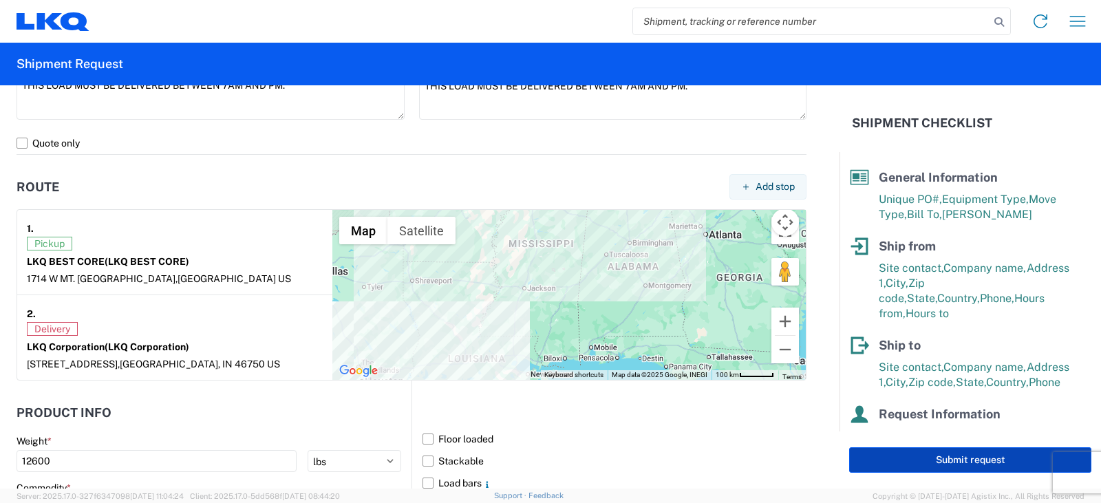
click at [959, 464] on button "Submit request" at bounding box center [970, 459] width 242 height 25
select select "US"
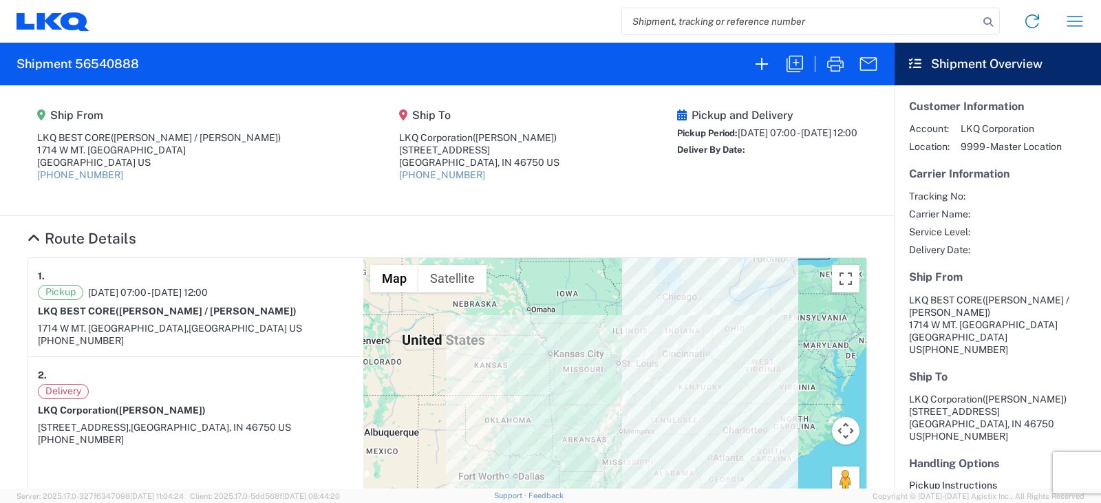
click at [589, 213] on section "Ship From LKQ BEST CORE (ALFREDO GARCIA / OSCAR DAVILA) 1714 W MT. HOUSTON ROAD…" at bounding box center [447, 150] width 895 height 131
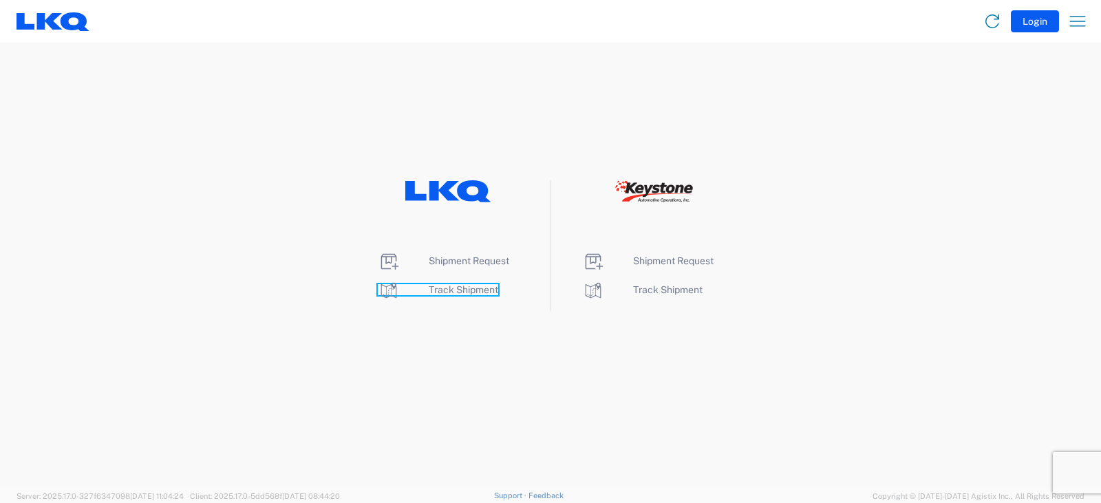
click at [455, 287] on span "Track Shipment" at bounding box center [464, 289] width 70 height 11
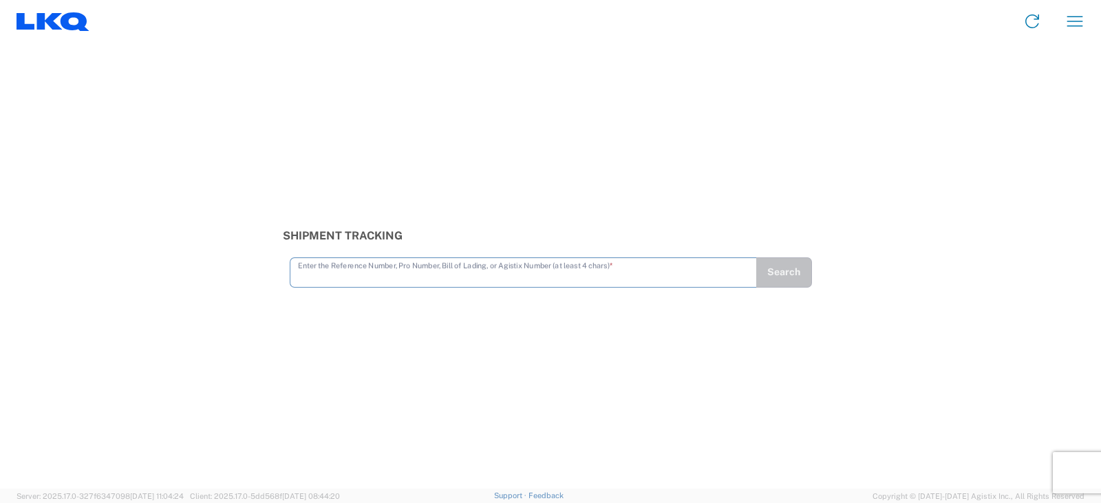
click at [315, 274] on input "text" at bounding box center [523, 272] width 451 height 24
type input "56510196"
click at [781, 275] on button "Search" at bounding box center [784, 272] width 56 height 30
click at [325, 269] on input "text" at bounding box center [523, 272] width 465 height 24
type input "56512322"
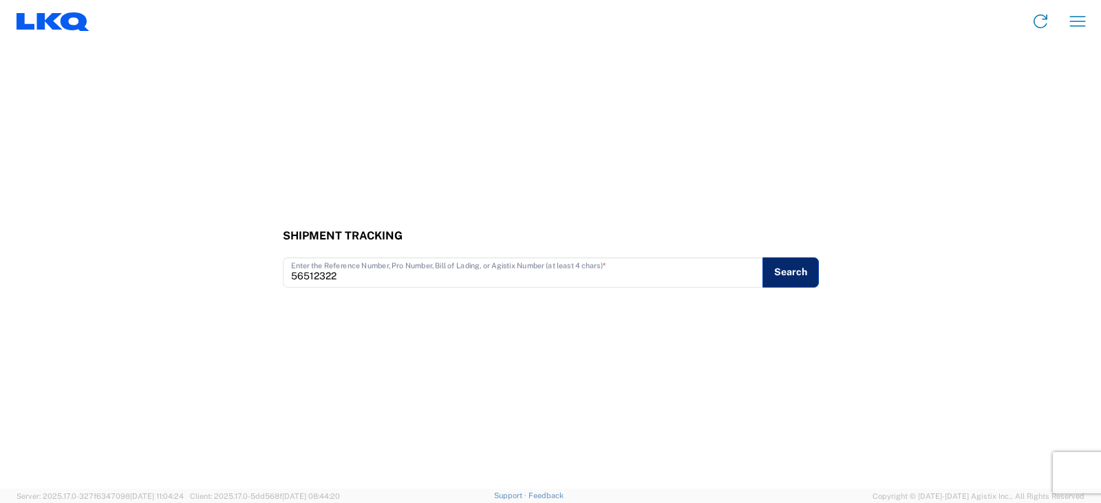
click at [791, 277] on button "Search" at bounding box center [791, 272] width 56 height 30
